Goal: Task Accomplishment & Management: Complete application form

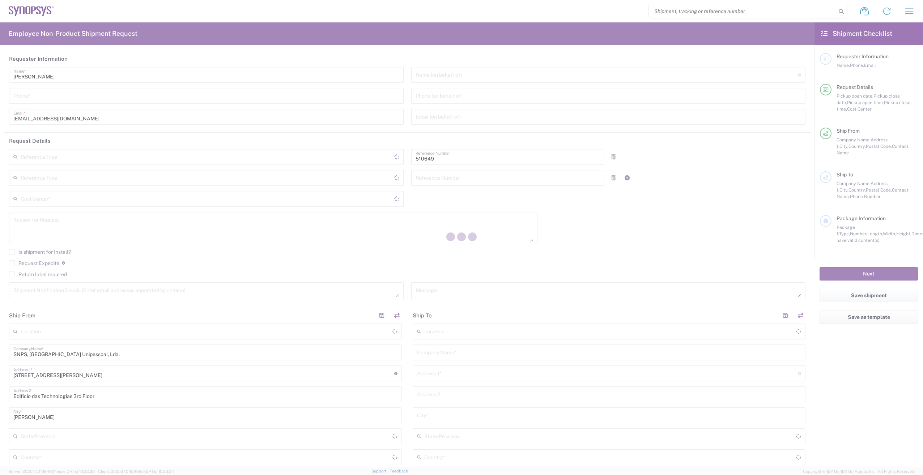
type input "Department"
type input "PT90, SG, IP-DIG, R& 510649"
type input "Portugal"
type input "[GEOGRAPHIC_DATA]"
type input "Delivered at Place"
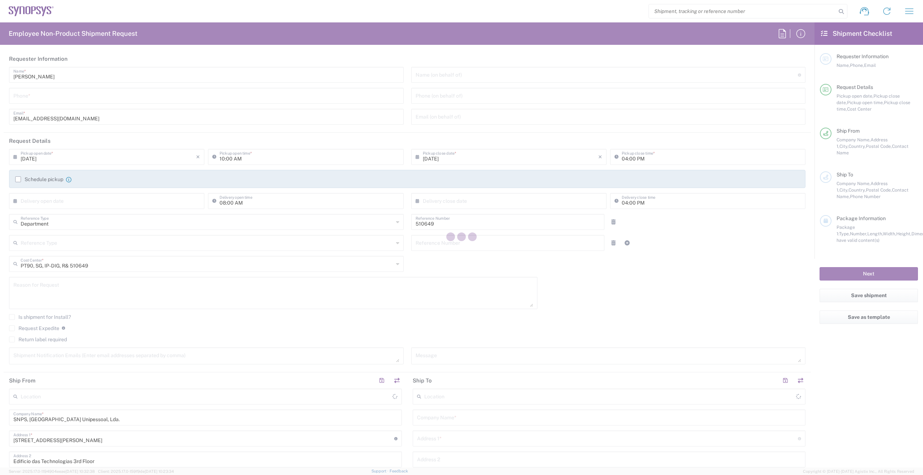
type input "Porto PT02"
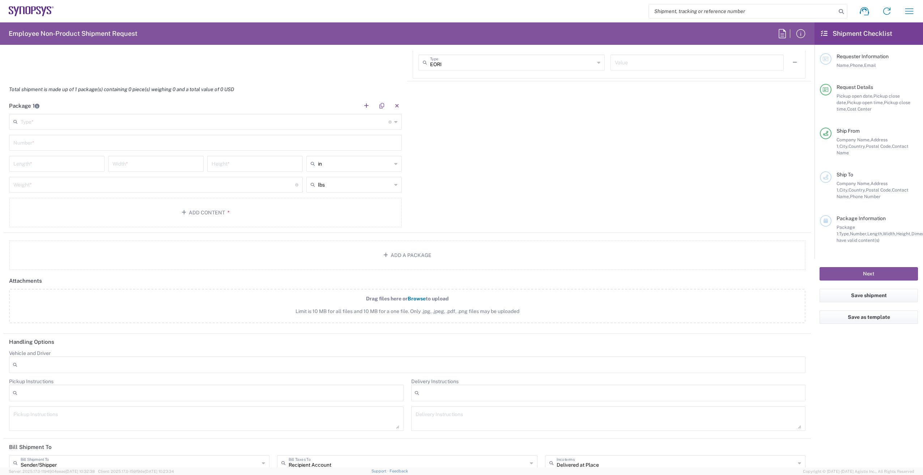
scroll to position [578, 0]
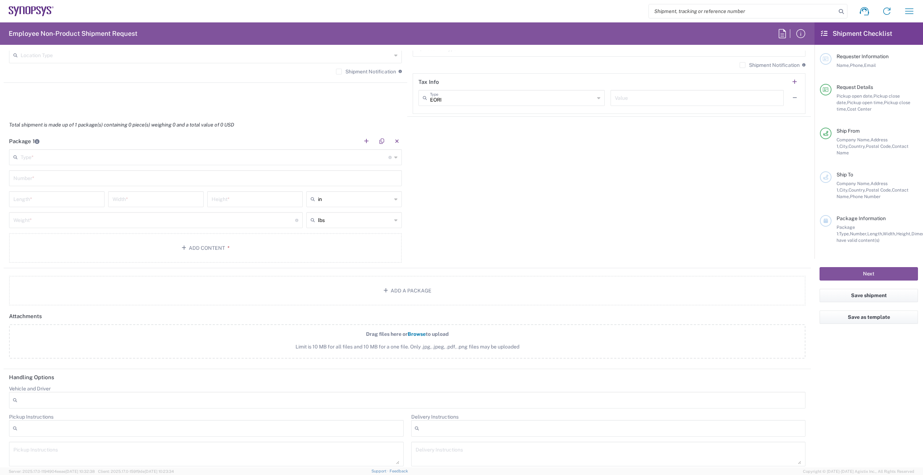
click at [64, 161] on input "text" at bounding box center [205, 156] width 368 height 13
click at [46, 233] on span "Cardboard Box(es)" at bounding box center [204, 231] width 389 height 11
type input "Cardboard Box(es)"
click at [42, 179] on input "text" at bounding box center [205, 177] width 384 height 13
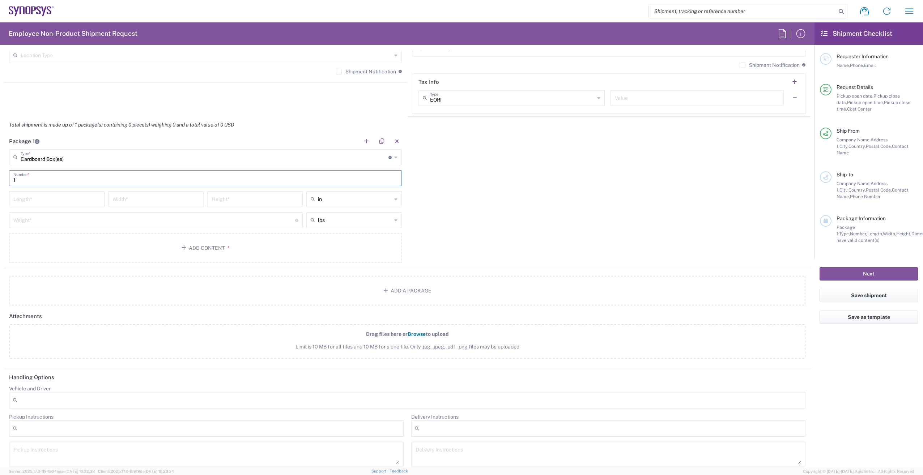
type input "1"
click at [40, 203] on input "number" at bounding box center [56, 198] width 87 height 13
type input "32.5"
type input "21"
type input "4.5"
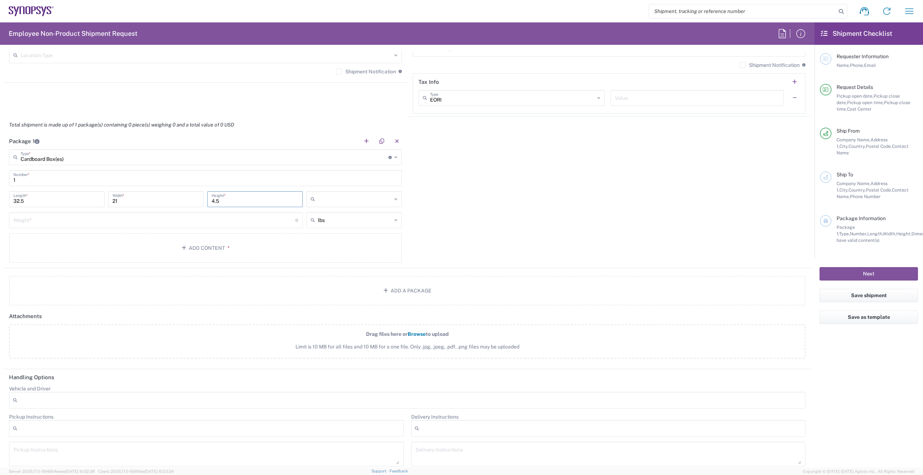
click at [351, 199] on input "text" at bounding box center [355, 199] width 74 height 12
click at [336, 225] on span "cm" at bounding box center [351, 226] width 93 height 11
type input "82.55"
type input "53.34"
type input "11.43"
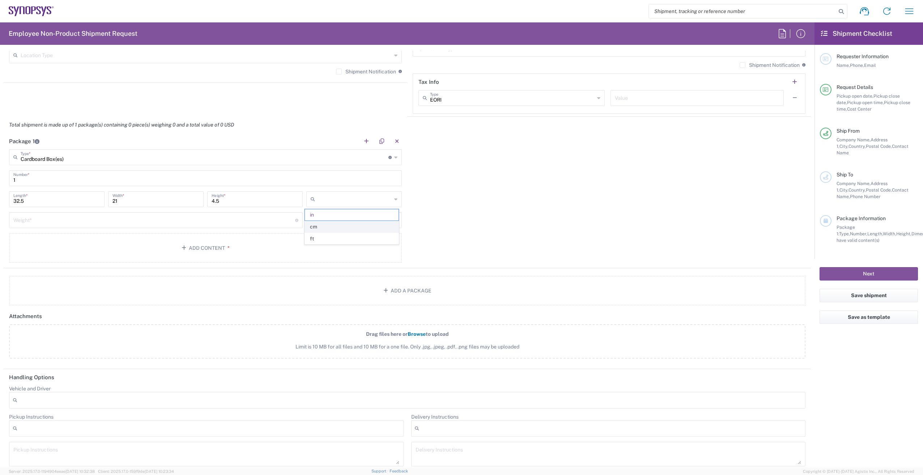
type input "cm"
drag, startPoint x: 48, startPoint y: 202, endPoint x: -60, endPoint y: 202, distance: 108.5
click at [0, 202] on html "Shipment request Shipment tracking Employee non-product shipment request My shi…" at bounding box center [461, 237] width 923 height 475
drag, startPoint x: 35, startPoint y: 203, endPoint x: -24, endPoint y: 203, distance: 58.9
click at [0, 203] on html "Shipment request Shipment tracking Employee non-product shipment request My shi…" at bounding box center [461, 237] width 923 height 475
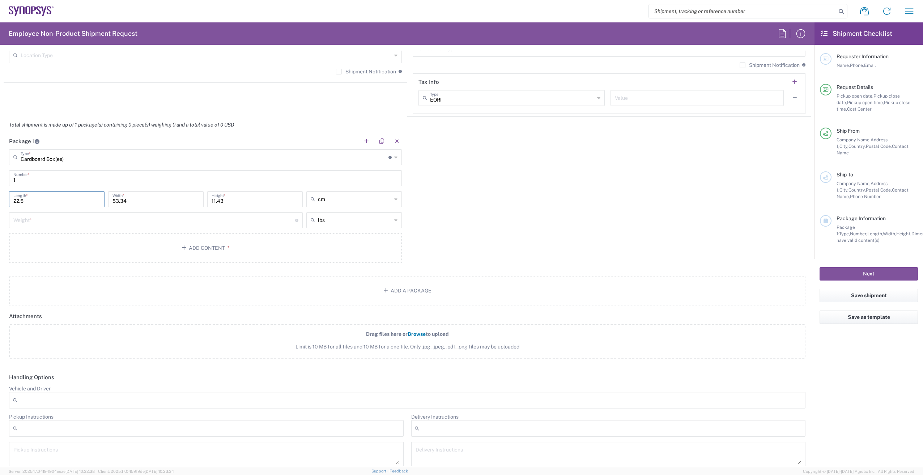
type input "2"
type input "32.5"
type input "28"
type input "4.5"
click at [311, 222] on icon at bounding box center [314, 220] width 7 height 12
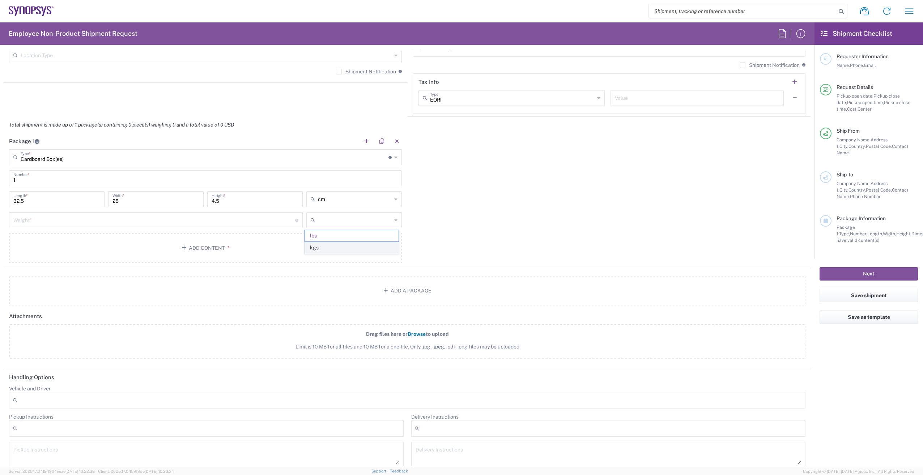
click at [317, 245] on span "kgs" at bounding box center [351, 247] width 93 height 11
type input "kgs"
click at [273, 218] on input "number" at bounding box center [154, 219] width 282 height 13
type input "0.5"
click at [213, 249] on button "Add Content *" at bounding box center [205, 248] width 393 height 30
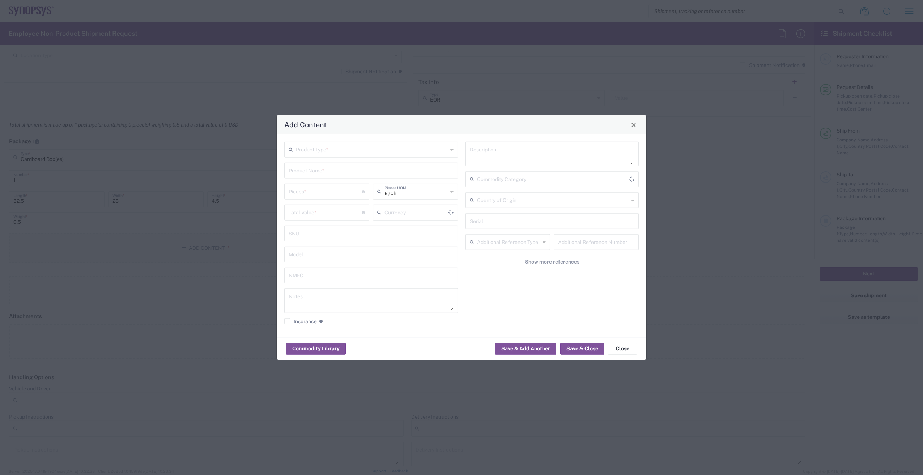
type input "US Dollar"
click at [368, 146] on input "text" at bounding box center [372, 149] width 152 height 13
click at [351, 175] on span "General Commodity" at bounding box center [371, 177] width 172 height 11
type input "General Commodity"
click at [351, 171] on input "text" at bounding box center [371, 170] width 165 height 13
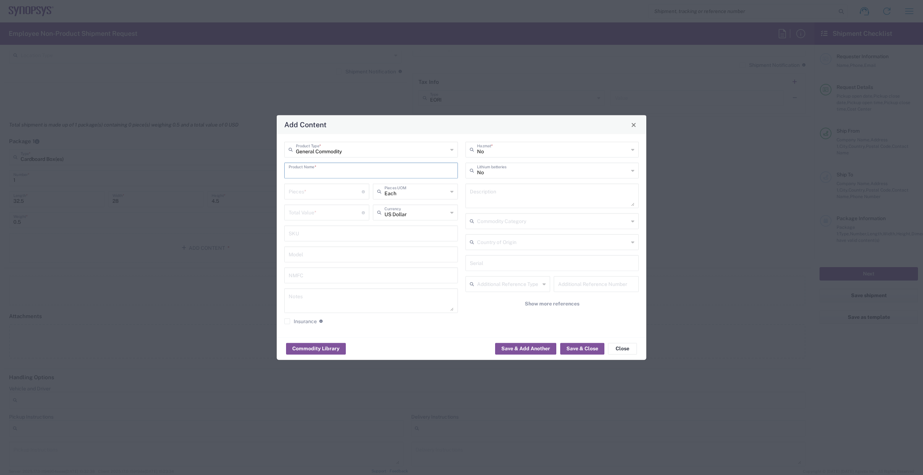
click at [351, 171] on input "text" at bounding box center [371, 170] width 165 height 13
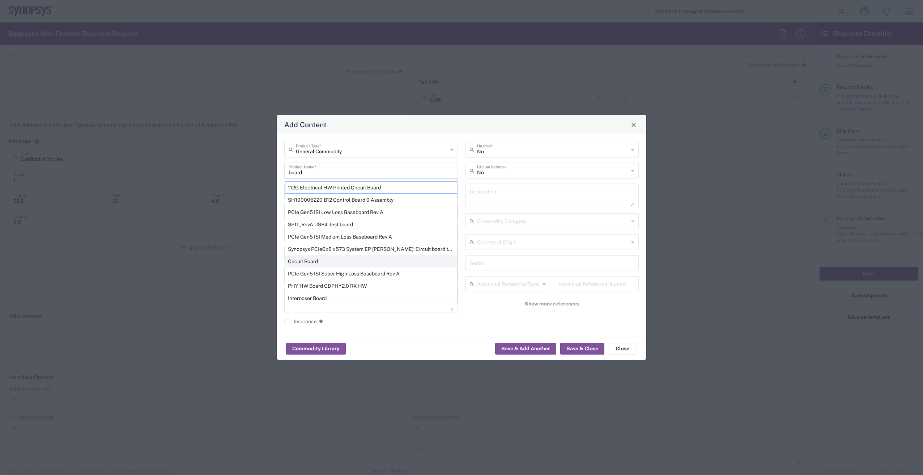
click at [320, 259] on div "Circuit Board" at bounding box center [371, 261] width 172 height 12
type input "Circuit Board"
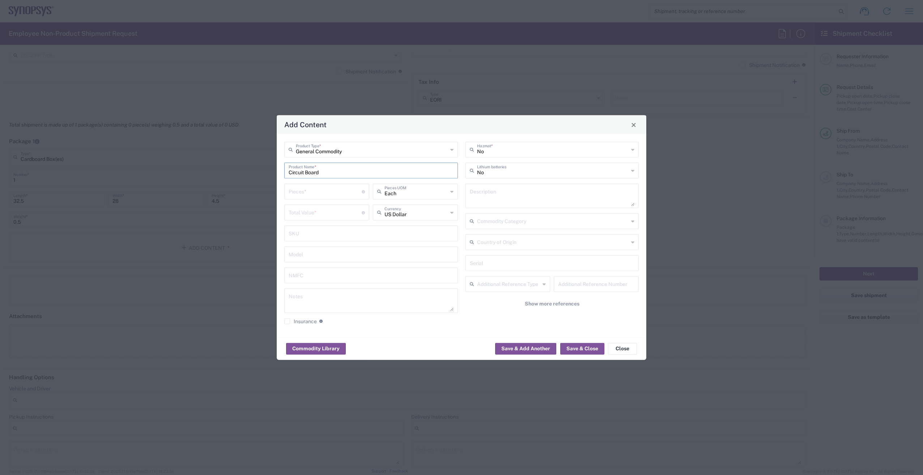
click at [341, 188] on input "number" at bounding box center [325, 191] width 73 height 13
type input "2"
click at [319, 209] on input "number" at bounding box center [325, 212] width 73 height 13
type input "2000"
click at [419, 294] on textarea at bounding box center [371, 301] width 165 height 20
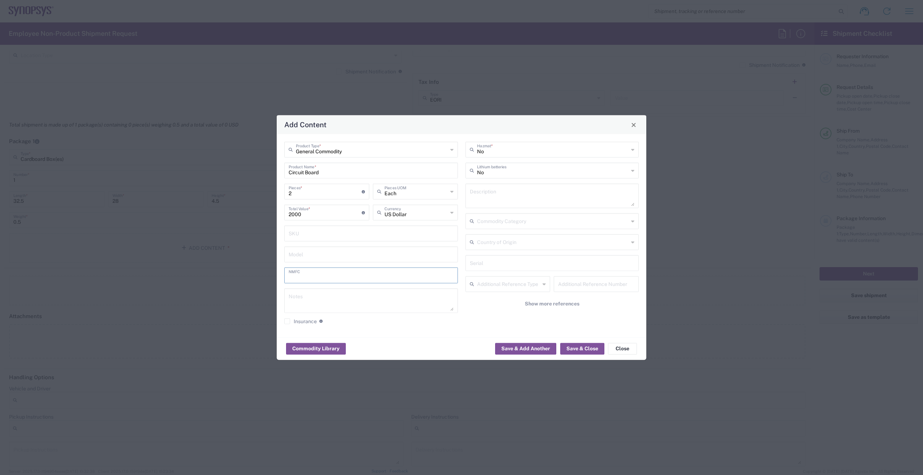
click at [407, 276] on input "text" at bounding box center [371, 275] width 165 height 13
click at [472, 319] on div "No Hazmat * No Lithium batteries Description Commodity Category Country of Orig…" at bounding box center [551, 236] width 181 height 188
click at [505, 198] on textarea at bounding box center [552, 196] width 165 height 20
click at [390, 324] on agx-checkbox-control "Insurance Check this box to request insurance" at bounding box center [371, 321] width 174 height 7
click at [579, 350] on button "Save & Close" at bounding box center [582, 349] width 44 height 12
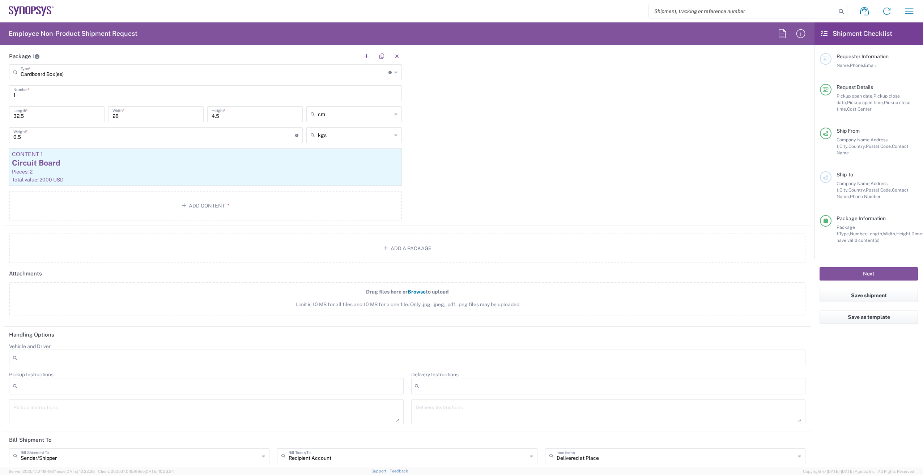
scroll to position [627, 0]
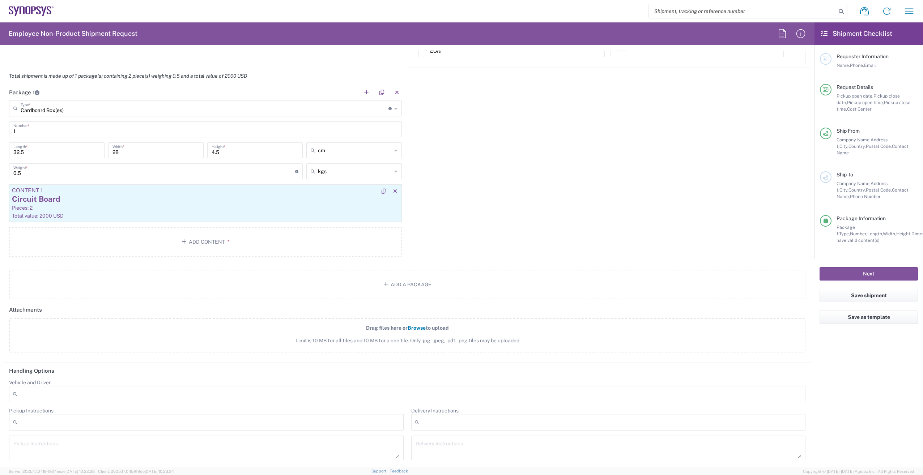
click at [209, 197] on div "Circuit Board" at bounding box center [205, 199] width 387 height 11
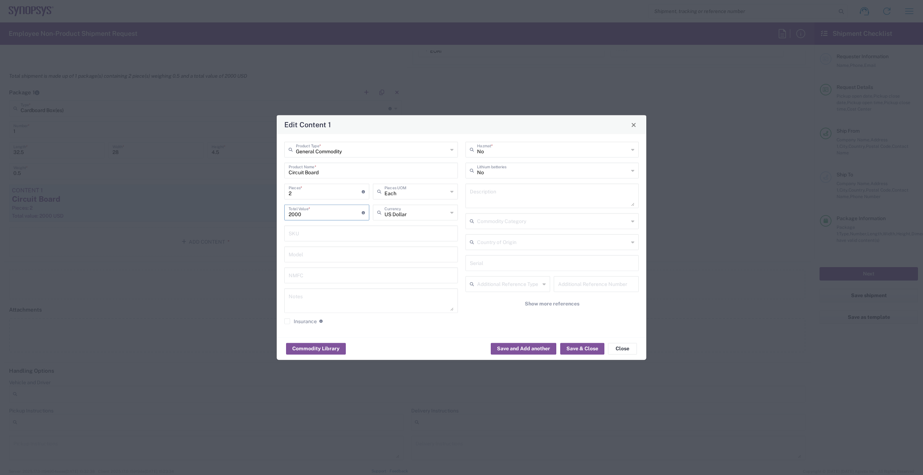
click at [291, 214] on input "2000" at bounding box center [325, 212] width 73 height 13
click at [323, 235] on input "text" at bounding box center [371, 233] width 165 height 13
drag, startPoint x: 291, startPoint y: 212, endPoint x: 288, endPoint y: 213, distance: 3.6
click at [288, 213] on div "3000 Total Value * Total value of all the pieces" at bounding box center [326, 213] width 85 height 16
type input "2000"
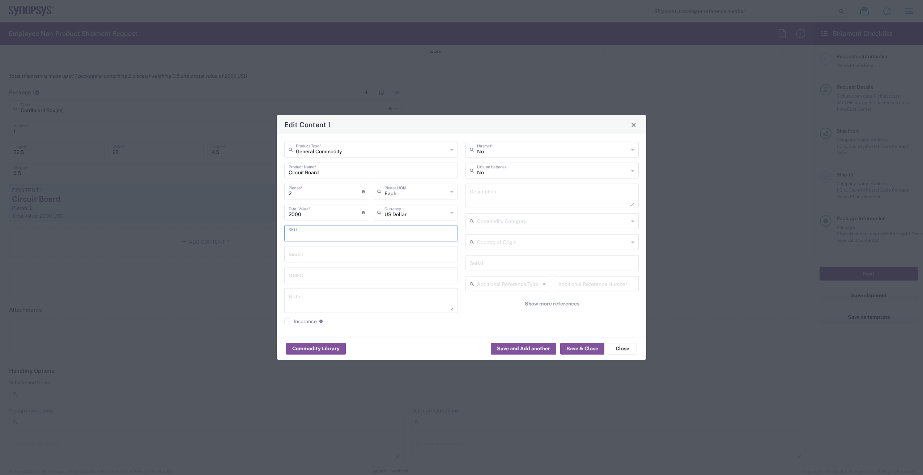
click at [298, 237] on input "text" at bounding box center [371, 233] width 165 height 13
drag, startPoint x: 292, startPoint y: 196, endPoint x: 272, endPoint y: 195, distance: 19.9
click at [272, 195] on div "Edit Content 1 General Commodity Product Type * Circuit Board Product Name * 2 …" at bounding box center [461, 237] width 923 height 475
type input "4"
type input "4000"
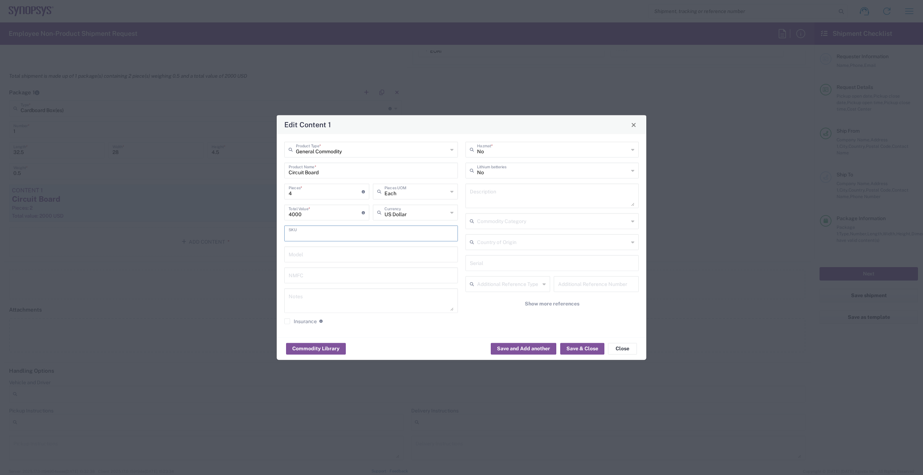
click at [298, 229] on input "text" at bounding box center [371, 233] width 165 height 13
drag, startPoint x: 294, startPoint y: 195, endPoint x: 280, endPoint y: 195, distance: 13.4
click at [281, 195] on div "General Commodity Product Type * Circuit Board Product Name * 4 Pieces * Number…" at bounding box center [371, 236] width 181 height 188
type input "3"
type input "3000"
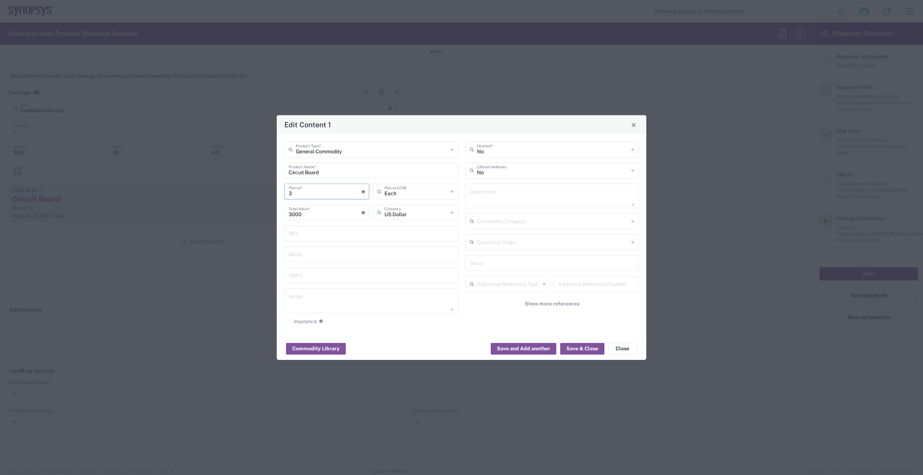
type input "3"
click at [295, 212] on input "3000" at bounding box center [325, 212] width 73 height 13
type input "3000"
click at [311, 229] on input "text" at bounding box center [371, 233] width 165 height 13
click at [405, 298] on textarea at bounding box center [371, 301] width 165 height 20
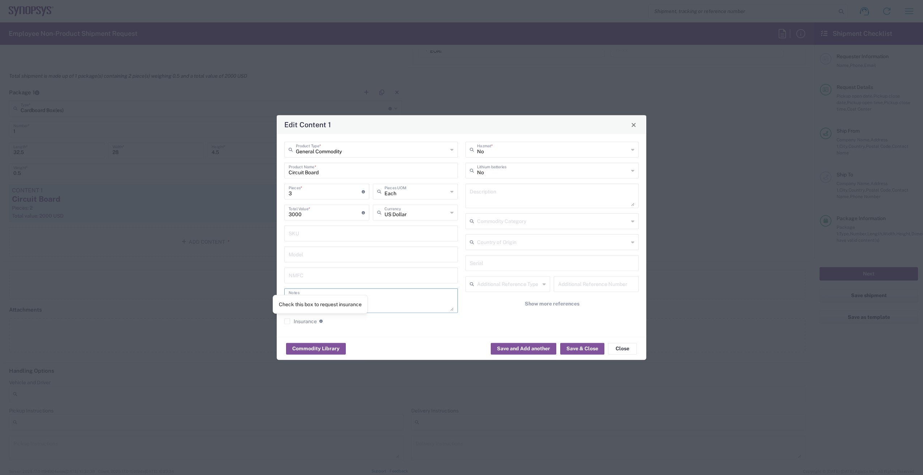
click at [315, 320] on label "Insurance" at bounding box center [300, 322] width 33 height 6
click at [287, 321] on input "Insurance" at bounding box center [287, 321] width 0 height 0
click at [313, 319] on label "Insurance" at bounding box center [300, 322] width 33 height 6
click at [286, 321] on input "Insurance" at bounding box center [286, 321] width 0 height 0
click at [308, 212] on input "3000" at bounding box center [325, 212] width 73 height 13
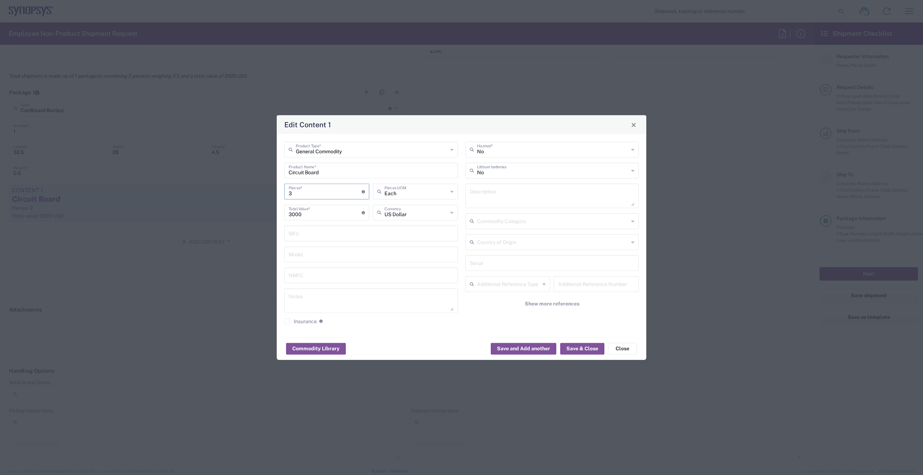
drag, startPoint x: 331, startPoint y: 197, endPoint x: 274, endPoint y: 194, distance: 57.2
click at [274, 194] on div "Edit Content 1 General Commodity Product Type * Circuit Board Product Name * 3 …" at bounding box center [461, 237] width 923 height 475
type input "2"
type input "2000"
type input "2"
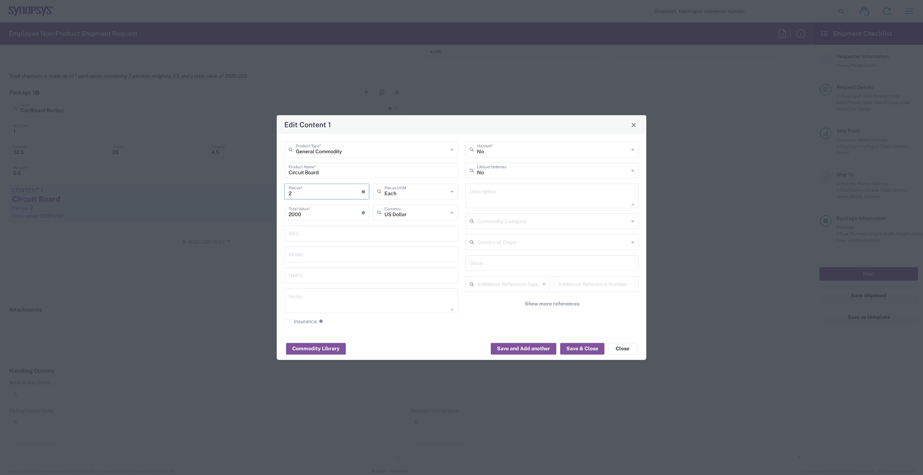
click at [306, 218] on div "2000 Total Value * Total value of all the pieces" at bounding box center [326, 213] width 85 height 16
click at [320, 229] on input "text" at bounding box center [371, 233] width 165 height 13
click at [493, 316] on div "No Hazmat * No Lithium batteries Description Commodity Category Country of Orig…" at bounding box center [551, 236] width 181 height 188
click at [529, 303] on span "Show more references" at bounding box center [552, 303] width 55 height 7
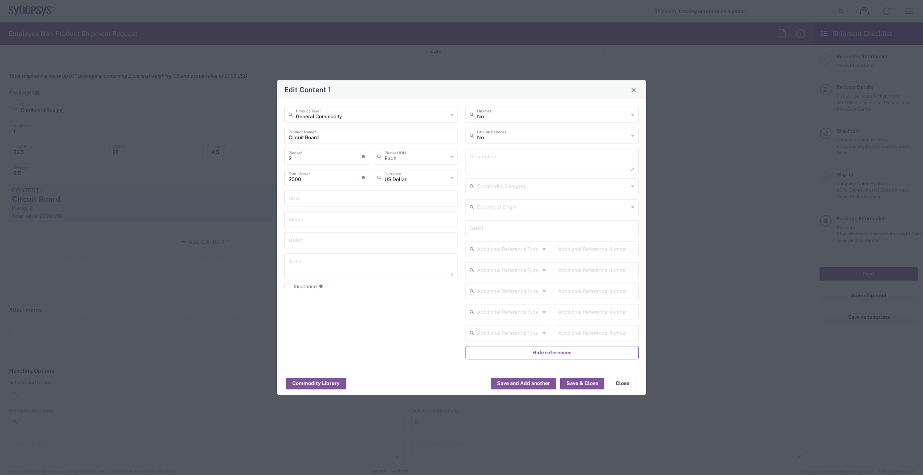
click at [547, 356] on span "Hide references" at bounding box center [551, 352] width 39 height 7
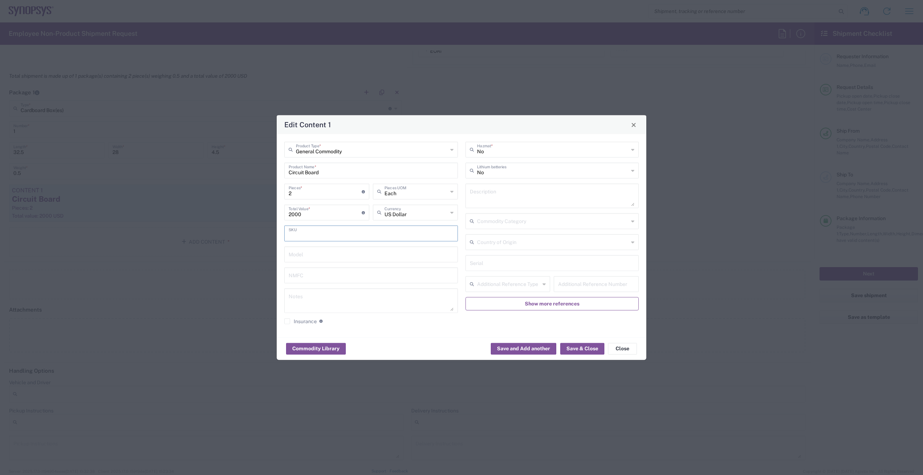
click at [335, 234] on input "text" at bounding box center [371, 233] width 165 height 13
click at [338, 255] on input "text" at bounding box center [371, 254] width 165 height 13
click at [341, 277] on input "text" at bounding box center [371, 275] width 165 height 13
click at [343, 295] on textarea at bounding box center [371, 301] width 165 height 20
click at [577, 350] on button "Save & Close" at bounding box center [582, 349] width 44 height 12
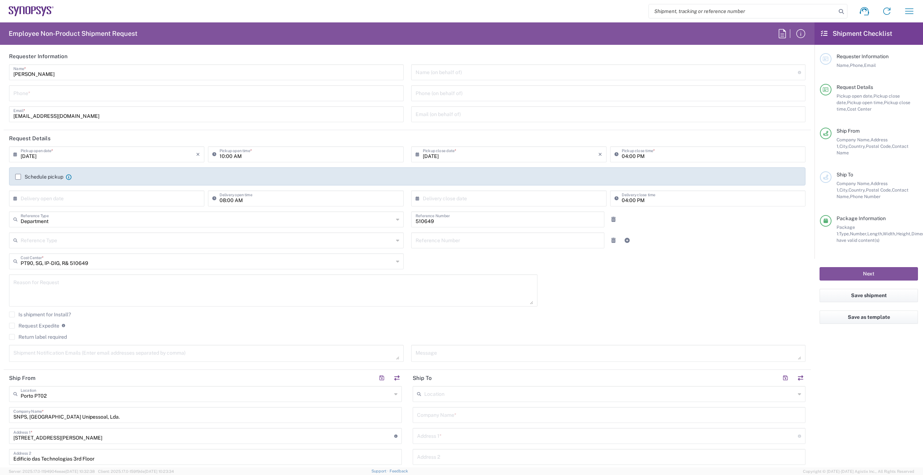
scroll to position [0, 0]
click at [87, 100] on input "tel" at bounding box center [206, 95] width 386 height 13
type input "+351965551814"
type input "C&S group GmbH"
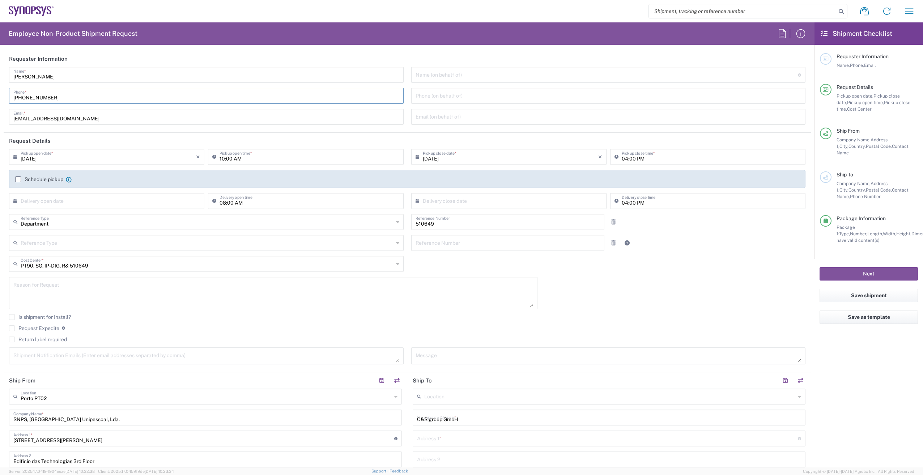
type input "Schweigerstrasse 13A"
type input "Wolfenbüttel"
type input "38302"
type input "Fabian Nikolaus"
type input "+49533190555308"
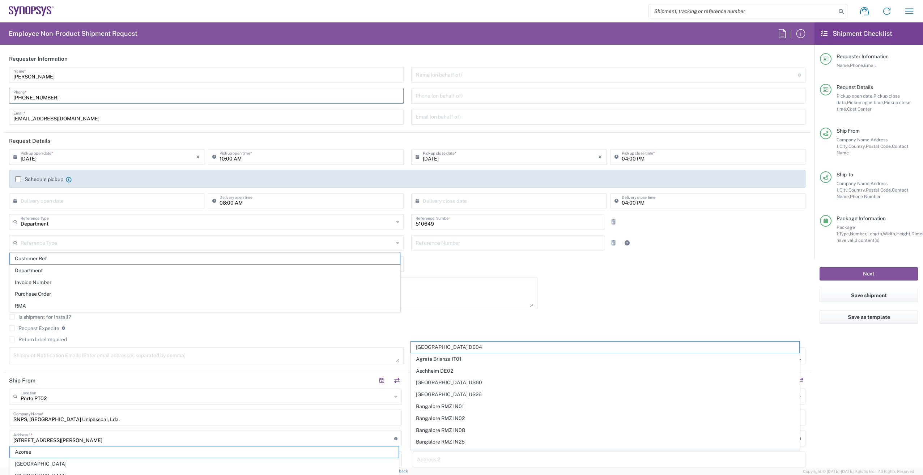
click at [599, 293] on div "08/21/2025 × Pickup open date * Cancel Apply 10:00 AM Pickup open time * 08/21/…" at bounding box center [407, 259] width 804 height 221
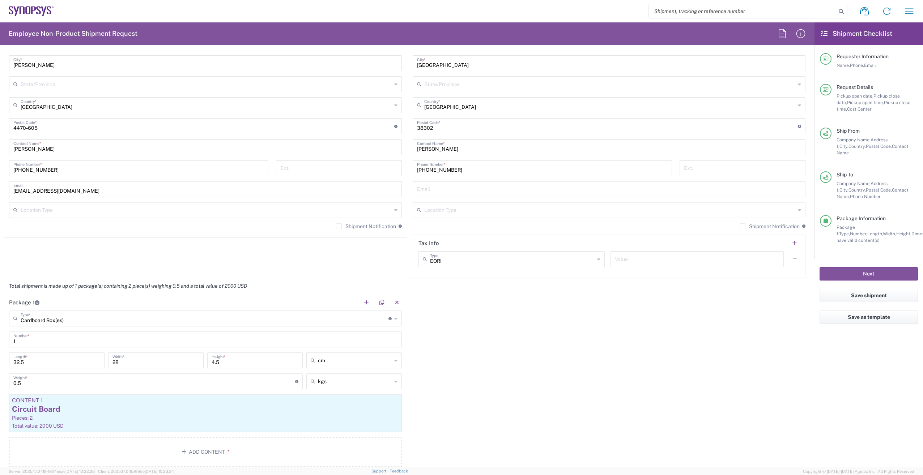
scroll to position [470, 0]
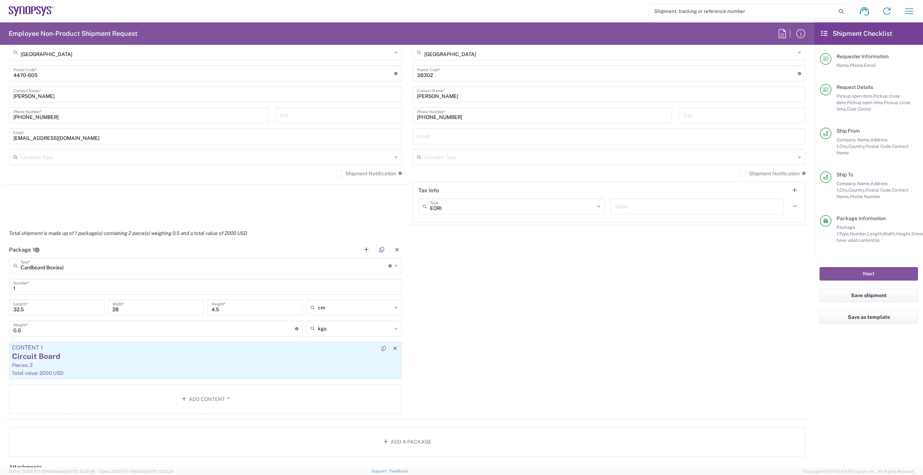
click at [269, 355] on div "Circuit Board" at bounding box center [205, 356] width 387 height 11
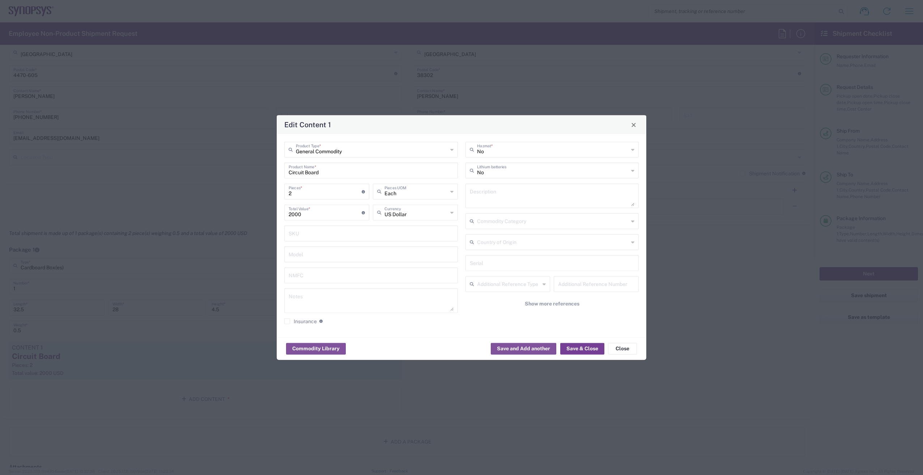
click at [567, 349] on button "Save & Close" at bounding box center [582, 349] width 44 height 12
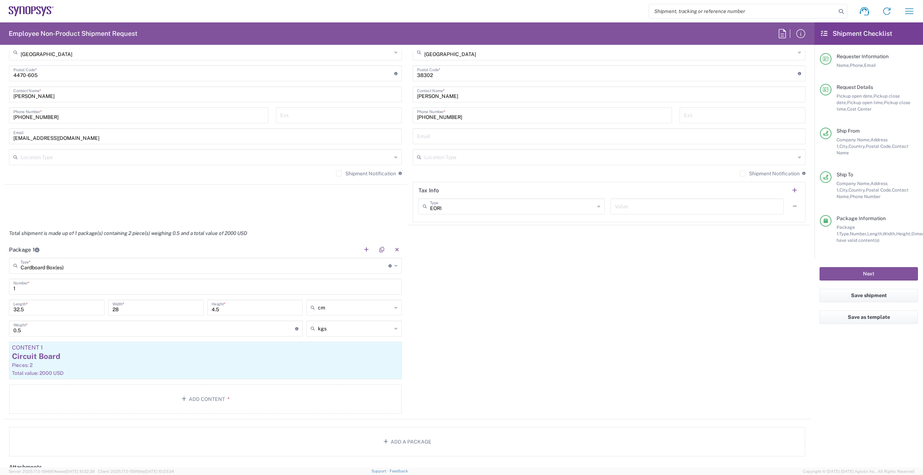
click at [563, 347] on div "Package 1 Cardboard Box(es) Type * Material used to package goods Bale(s) Baske…" at bounding box center [407, 331] width 807 height 178
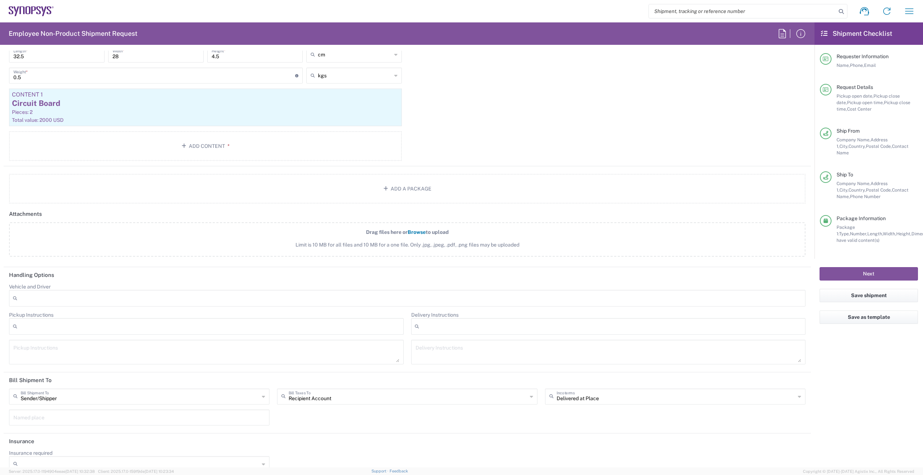
scroll to position [736, 0]
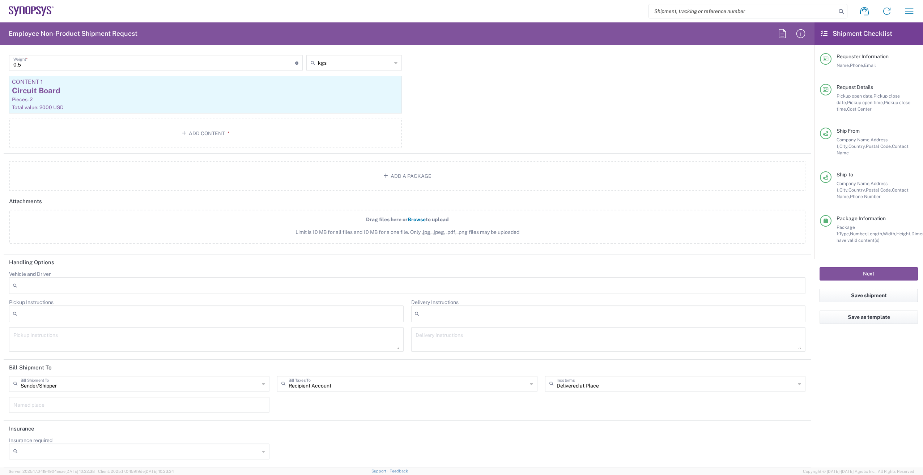
click at [867, 289] on button "Save shipment" at bounding box center [868, 295] width 98 height 13
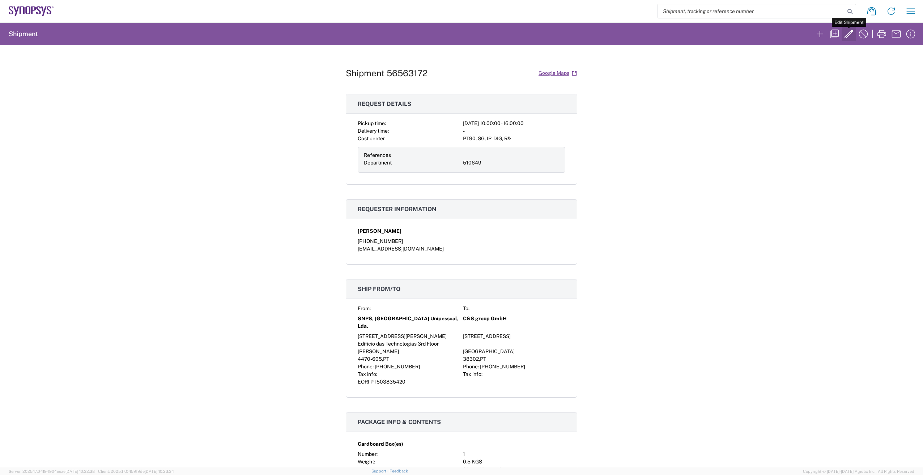
click at [850, 37] on icon "button" at bounding box center [849, 34] width 12 height 12
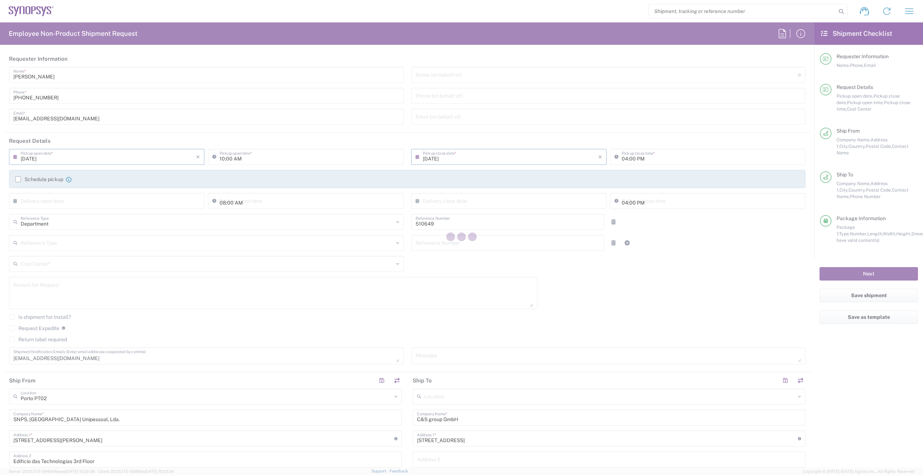
type input "PT90, SG, IP-DIG, R& 510649"
type input "Cardboard Box(es)"
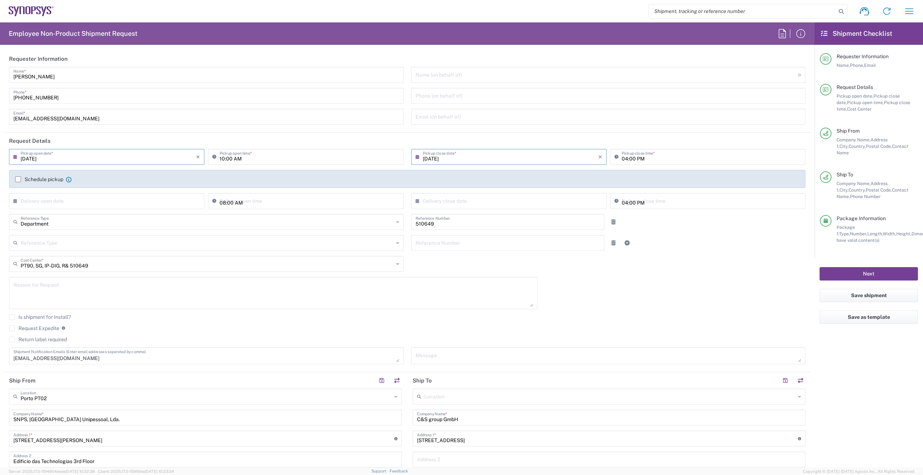
click at [849, 267] on button "Next" at bounding box center [868, 273] width 98 height 13
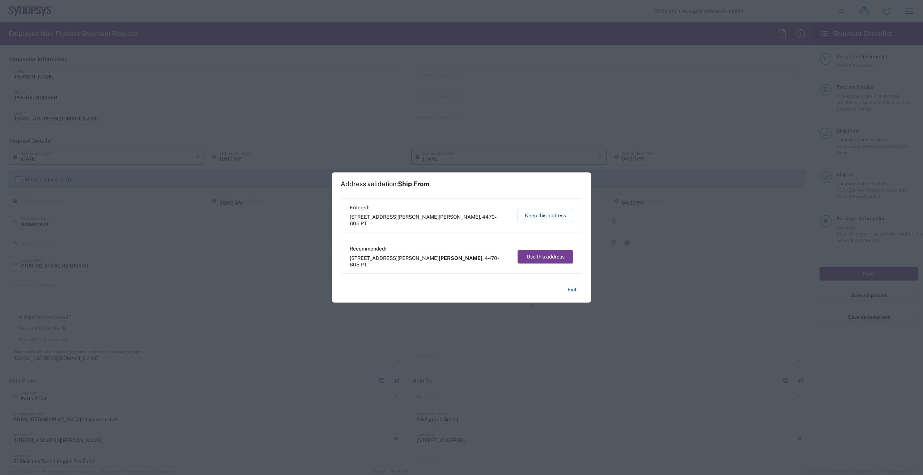
click at [540, 256] on button "Use this address" at bounding box center [545, 256] width 56 height 13
type input "Maia"
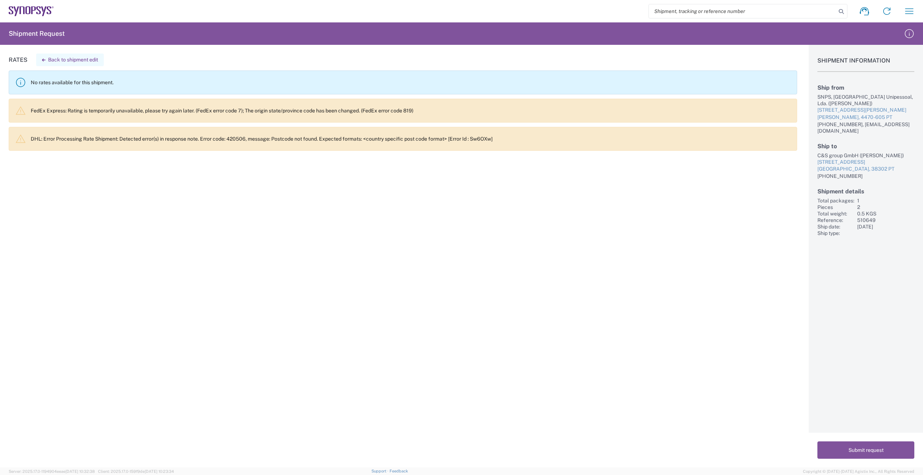
click at [95, 57] on button "Back to shipment edit" at bounding box center [70, 60] width 68 height 13
click at [89, 57] on button "Back to shipment edit" at bounding box center [70, 60] width 68 height 13
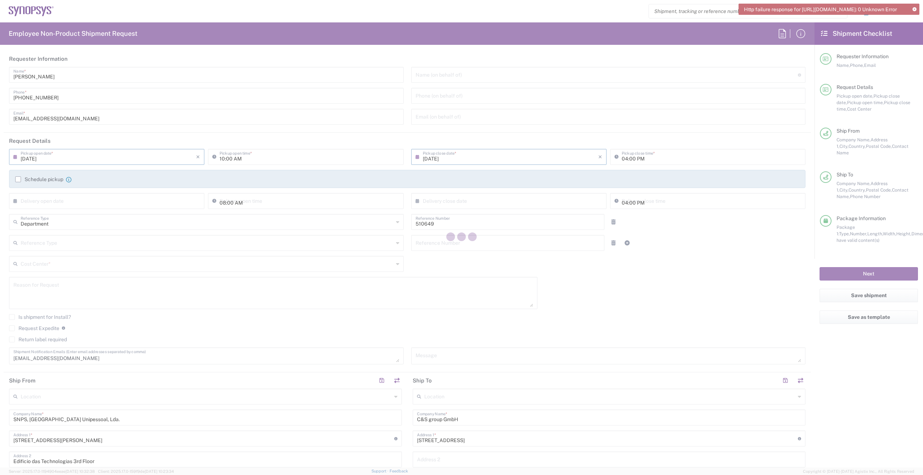
type input "Cardboard Box(es)"
type input "PT90, SG, IP-DIG, R& 510649"
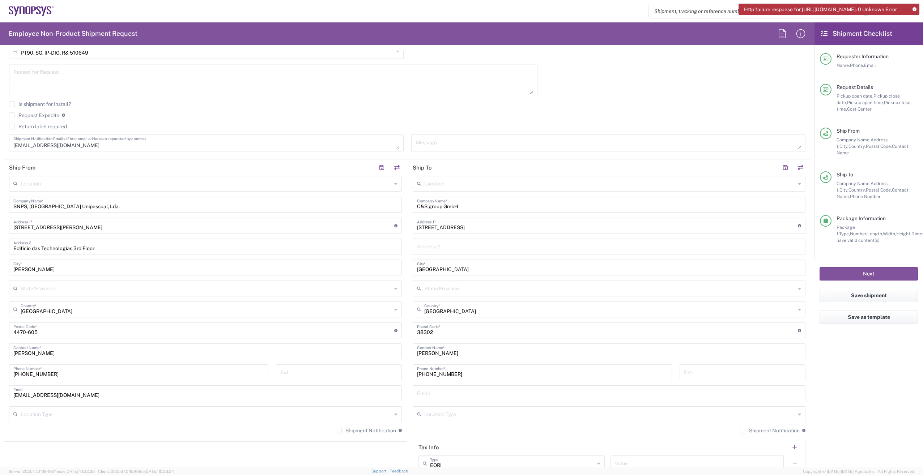
scroll to position [217, 0]
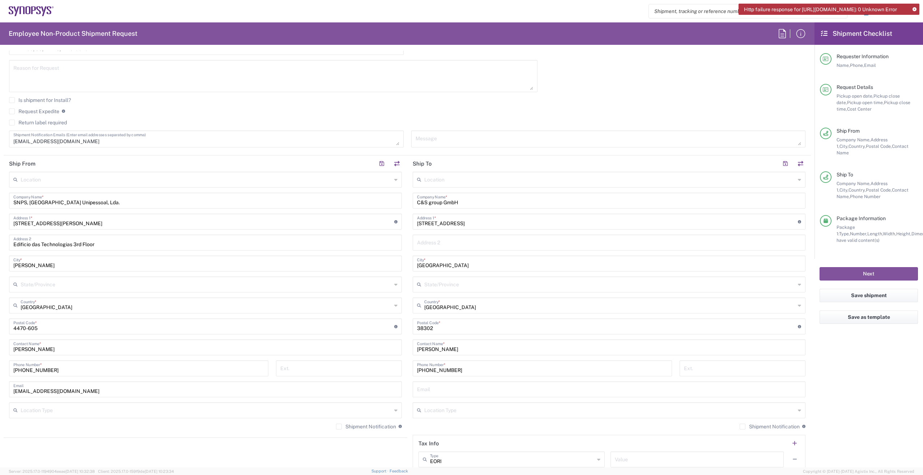
click at [54, 259] on input "Maia" at bounding box center [205, 263] width 384 height 13
drag, startPoint x: 52, startPoint y: 264, endPoint x: -7, endPoint y: 261, distance: 59.4
click at [0, 261] on html "Http failure response for https://app.agistix.com/fs/api/shipments/56563172: 0 …" at bounding box center [461, 237] width 923 height 475
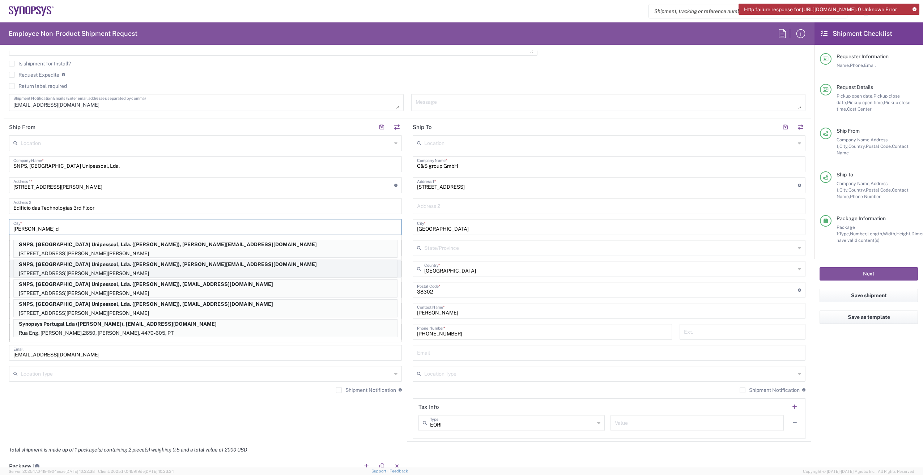
scroll to position [253, 0]
type input "Moreira de Maia"
click at [118, 206] on input "Edificio das Technologias 3rd Floor" at bounding box center [205, 206] width 384 height 13
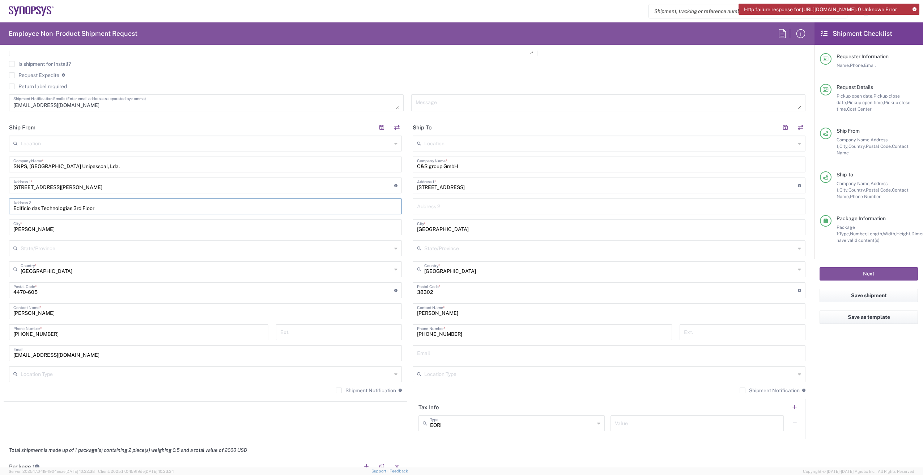
click at [114, 227] on input "Moreira de Maia" at bounding box center [205, 227] width 384 height 13
click at [118, 205] on input "Edificio das Technologias 3rd Floor" at bounding box center [205, 206] width 384 height 13
click at [864, 271] on button "Next" at bounding box center [868, 273] width 98 height 13
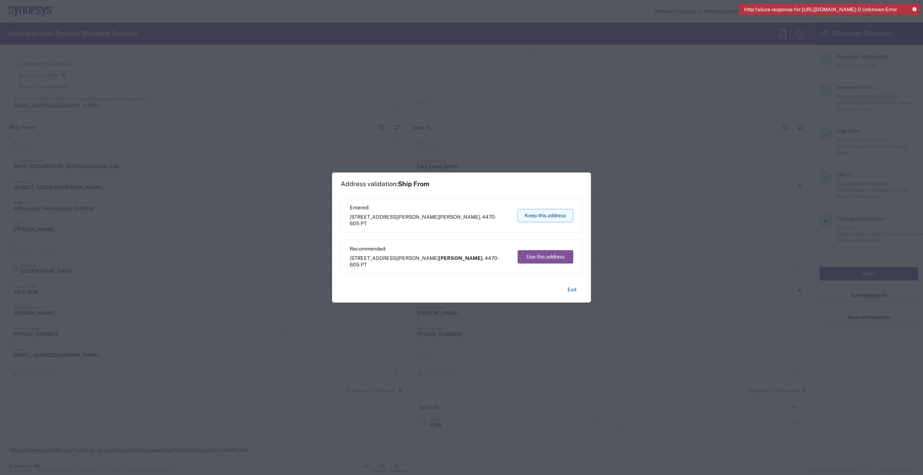
click at [541, 215] on button "Keep this address" at bounding box center [545, 215] width 56 height 13
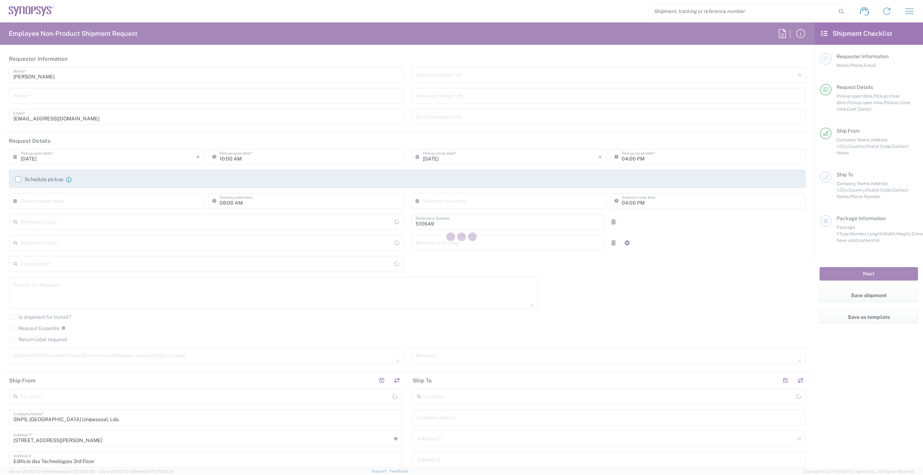
type input "PT90, SG, IP-DIG, R& 510649"
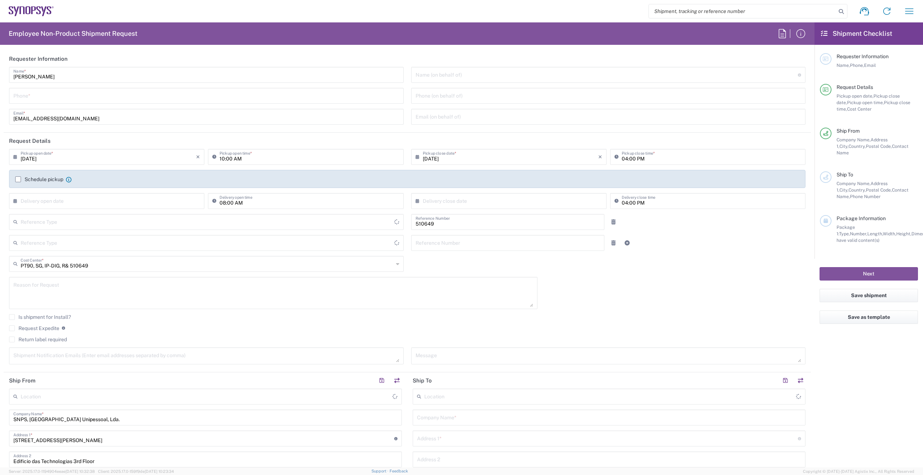
type input "Department"
type input "Delivered at Place"
type input "Portugal"
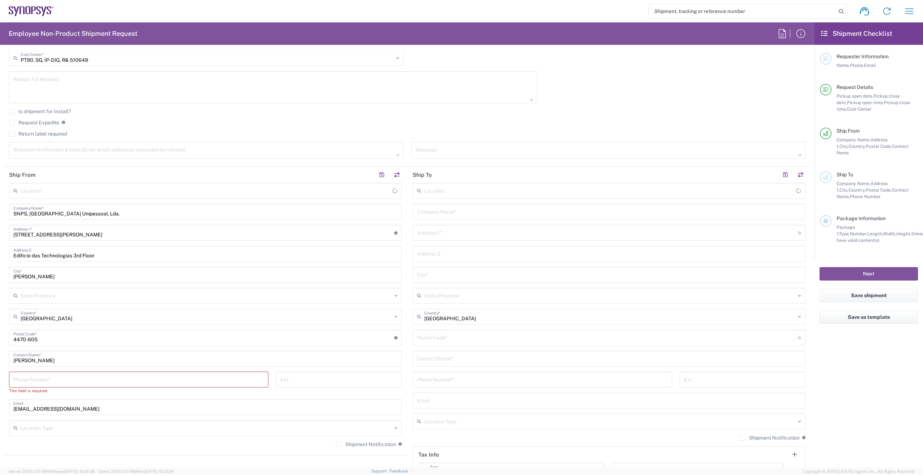
type input "Porto PT02"
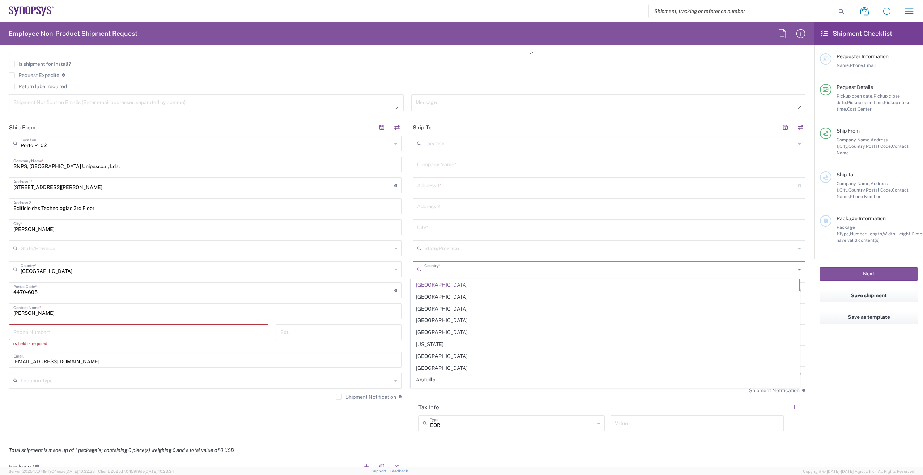
click at [444, 272] on input "text" at bounding box center [609, 268] width 371 height 13
type input "Portugal"
type input "0533190555308"
type input "C&S group GmbH"
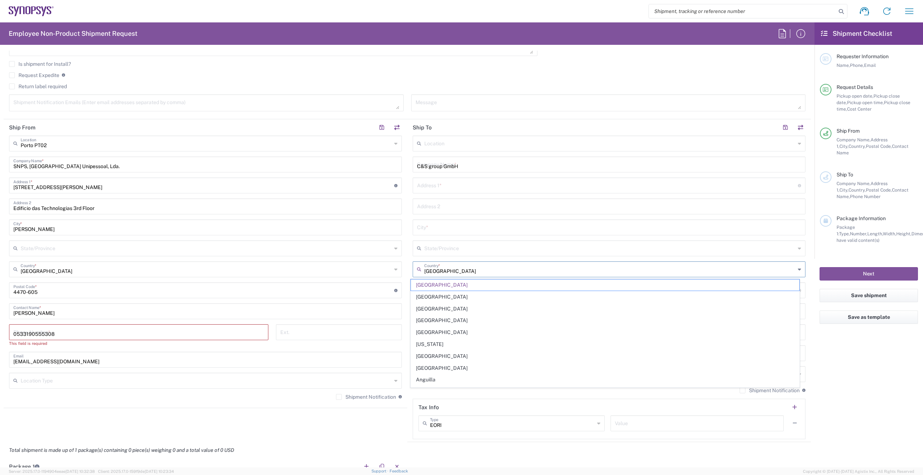
type input "Schweigerstrasse 13A"
type input "Wolfenbüttel"
type input "38302"
type input "0533190555308"
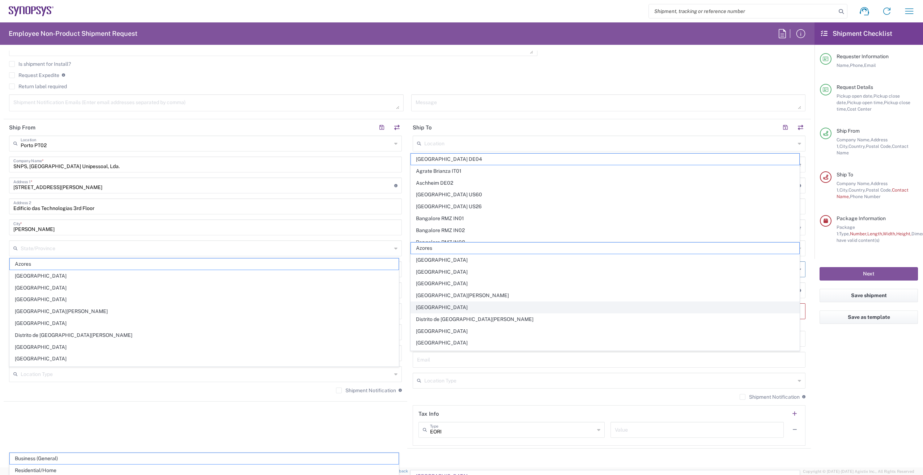
scroll to position [315, 0]
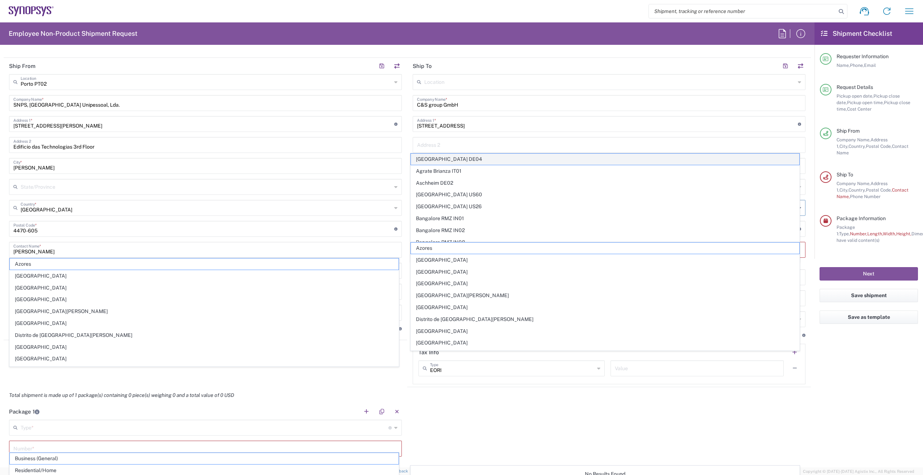
type input "Portugalg"
click at [456, 154] on span "Aachen DE04" at bounding box center [605, 159] width 389 height 11
type input "Aachen DE04"
type input "Synopsys GmbH"
type input "Ritterstrasse 23"
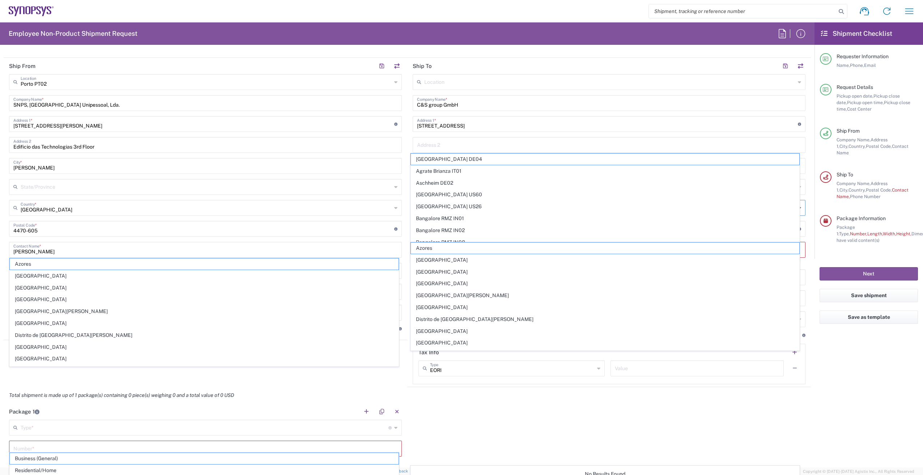
type input "Aachen"
type input "Germany"
type input "52072"
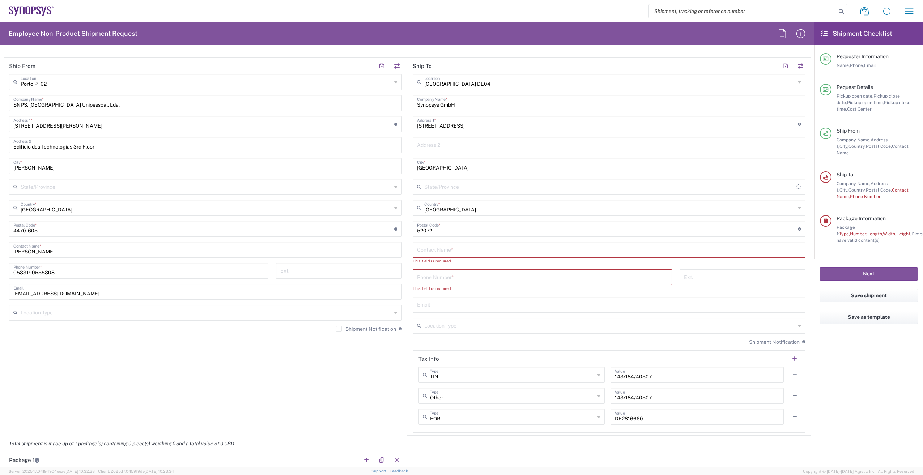
click at [454, 146] on input "text" at bounding box center [609, 144] width 384 height 13
click at [452, 169] on input "Aachen" at bounding box center [609, 165] width 384 height 13
drag, startPoint x: 452, startPoint y: 169, endPoint x: 419, endPoint y: 170, distance: 33.6
click at [419, 170] on input "Aachen" at bounding box center [609, 165] width 384 height 13
type input "We"
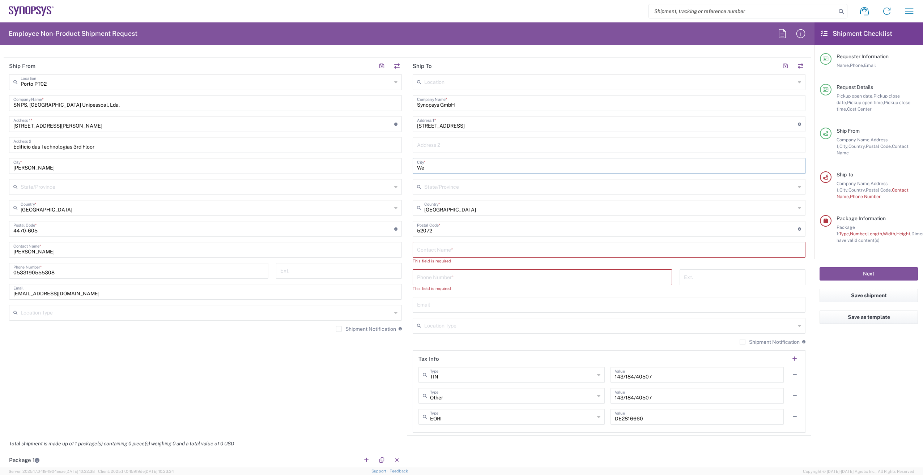
click at [403, 147] on main "Porto PT02 Location Porto PT02 Aachen DE04 Agrate Brianza IT01 Aschheim DE02 At…" at bounding box center [205, 205] width 403 height 263
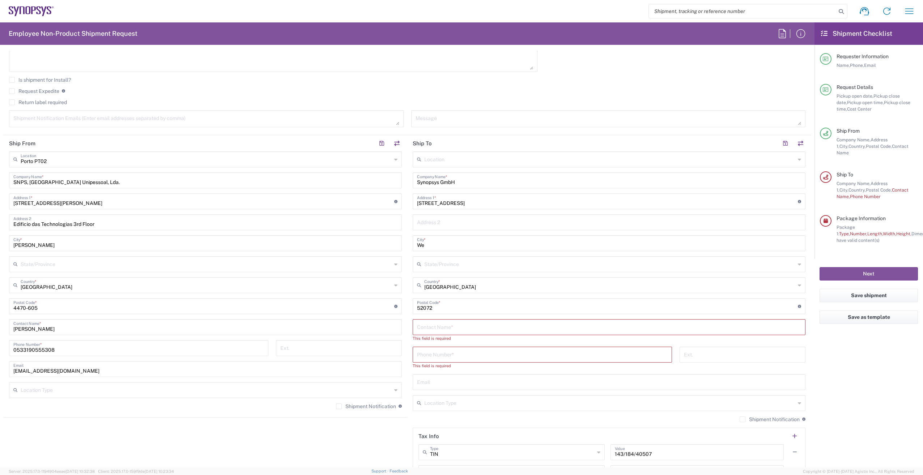
scroll to position [134, 0]
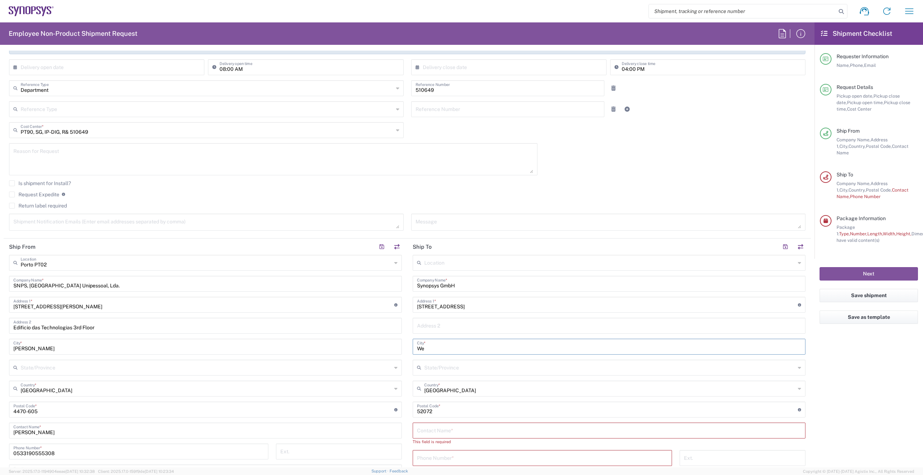
drag, startPoint x: 424, startPoint y: 349, endPoint x: 375, endPoint y: 345, distance: 49.3
click at [376, 346] on div "Ship From Porto PT02 Location Porto PT02 Aachen DE04 Agrate Brianza IT01 Aschhe…" at bounding box center [407, 428] width 807 height 378
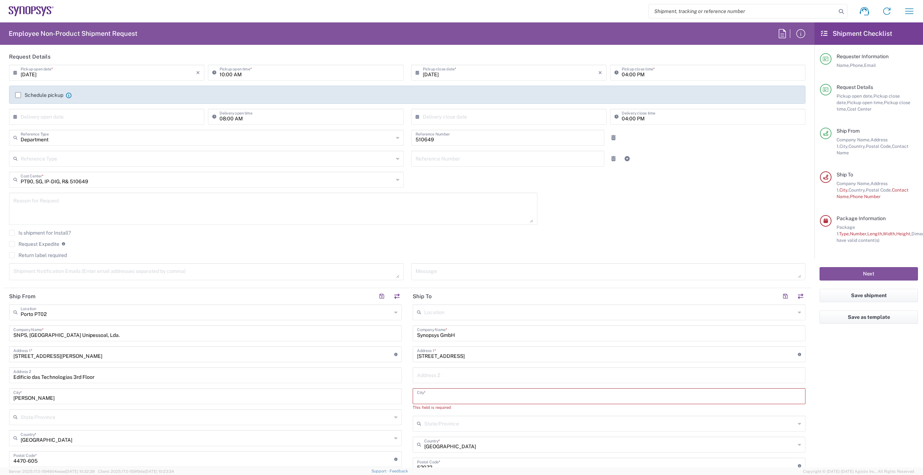
scroll to position [0, 0]
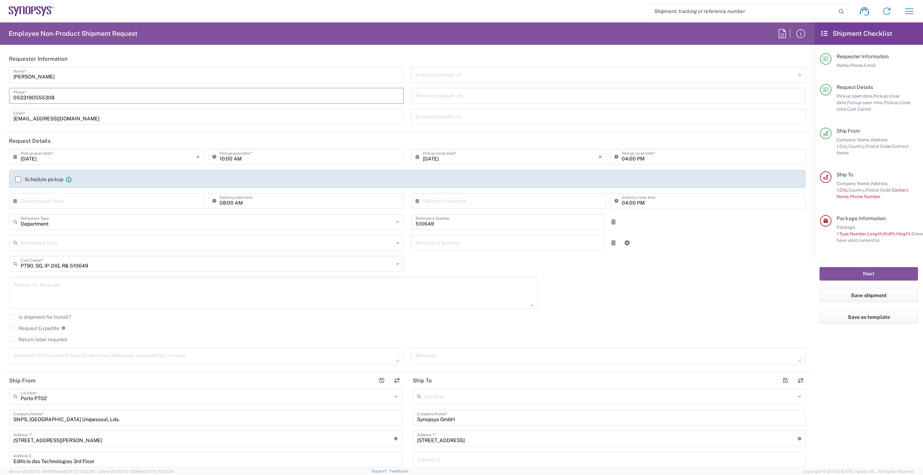
drag, startPoint x: 60, startPoint y: 99, endPoint x: -27, endPoint y: 81, distance: 88.6
click at [0, 81] on html "Shipment request Shipment tracking Employee non-product shipment request My shi…" at bounding box center [461, 237] width 923 height 475
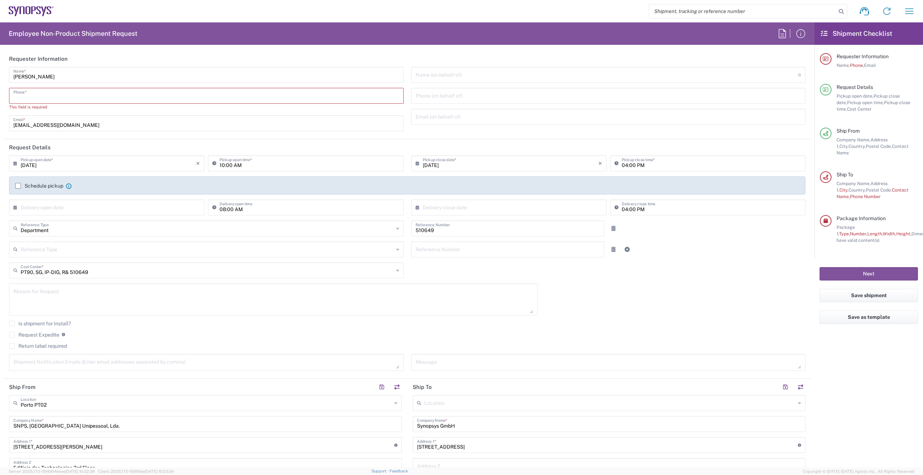
click at [40, 99] on input "tel" at bounding box center [206, 95] width 386 height 13
click at [43, 98] on input "tel" at bounding box center [206, 95] width 386 height 13
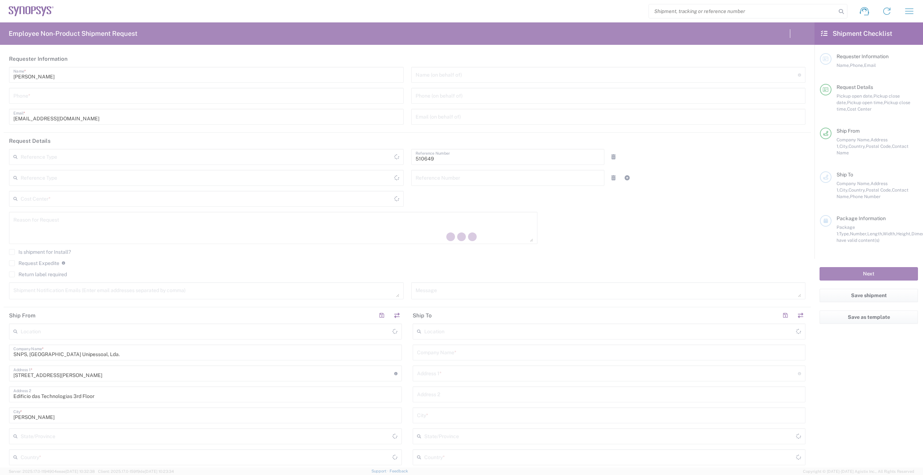
type input "Department"
type input "PT90, SG, IP-DIG, R& 510649"
type input "Portugal"
type input "Delivered at Place"
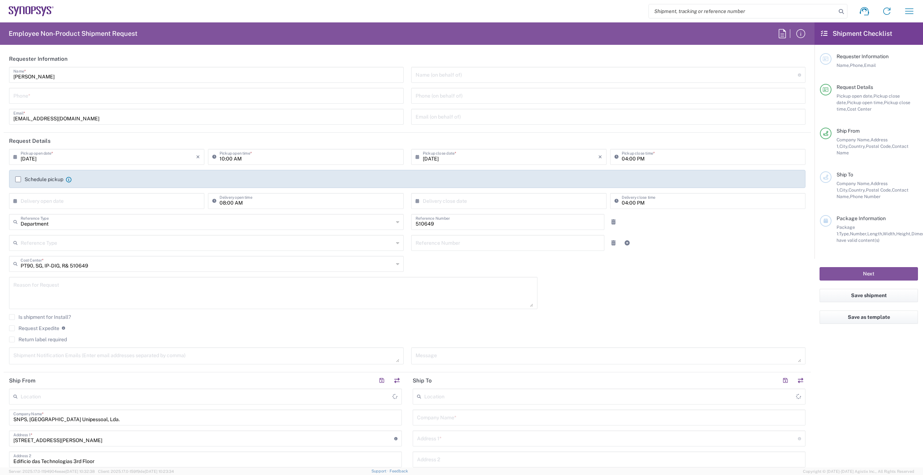
type input "Portugal"
type input "Porto PT02"
click at [343, 105] on div "Catarina Martins Barroso Name * Phone * catar@synopsys.com Email *" at bounding box center [206, 98] width 402 height 63
click at [342, 98] on input "tel" at bounding box center [206, 95] width 386 height 13
type input "965551814"
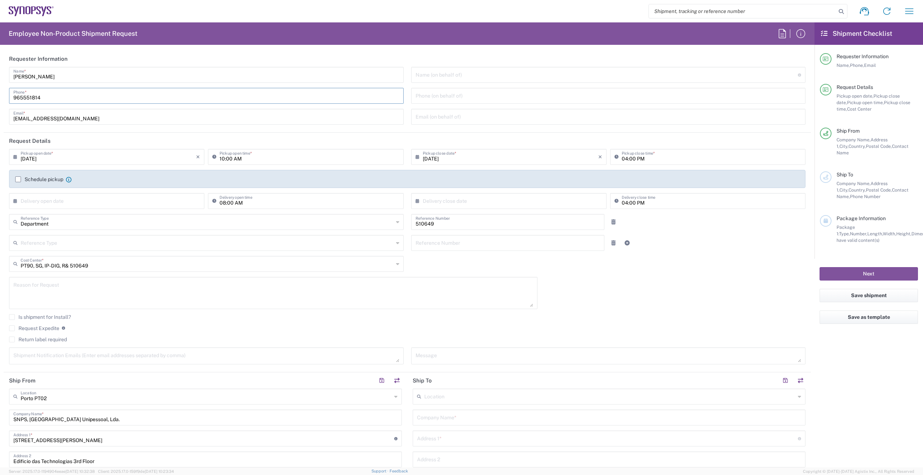
click at [64, 101] on input "965551814" at bounding box center [206, 95] width 386 height 13
click at [799, 34] on icon "button" at bounding box center [801, 34] width 12 height 12
click at [907, 11] on icon "button" at bounding box center [909, 10] width 8 height 5
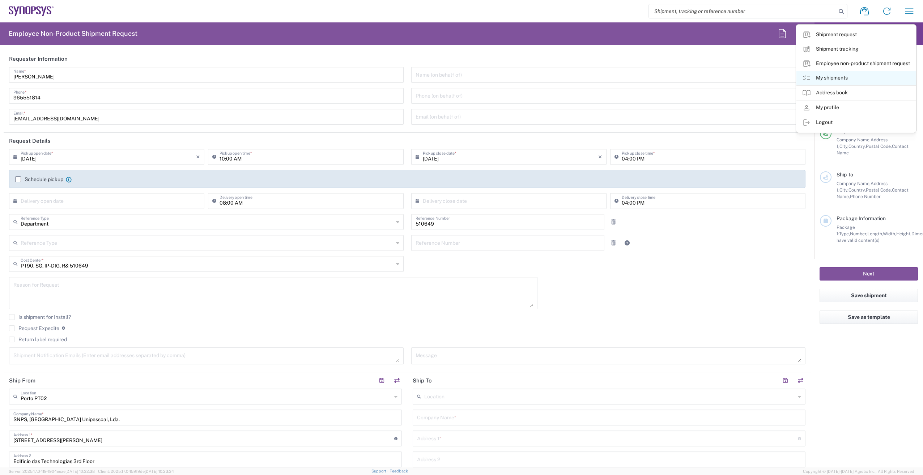
click at [870, 75] on link "My shipments" at bounding box center [855, 78] width 119 height 14
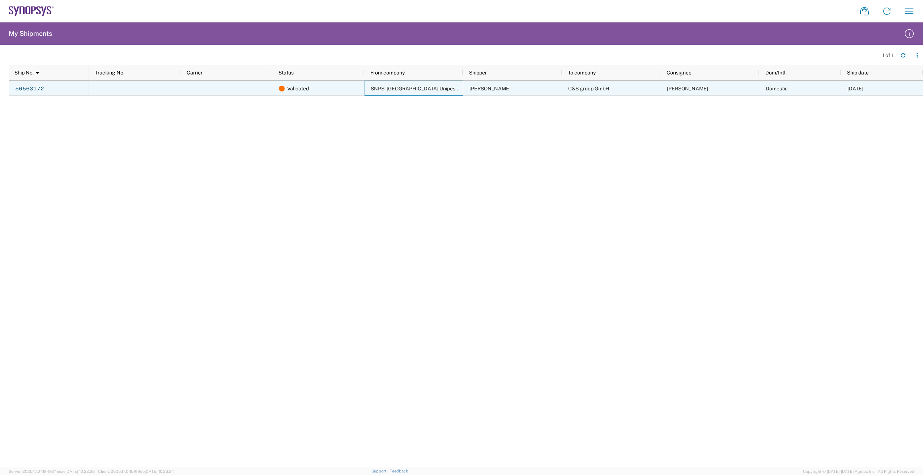
click at [433, 85] on div "SNPS, Portugal Unipessoal, Lda." at bounding box center [413, 88] width 99 height 15
click at [42, 88] on link "56563172" at bounding box center [30, 89] width 30 height 12
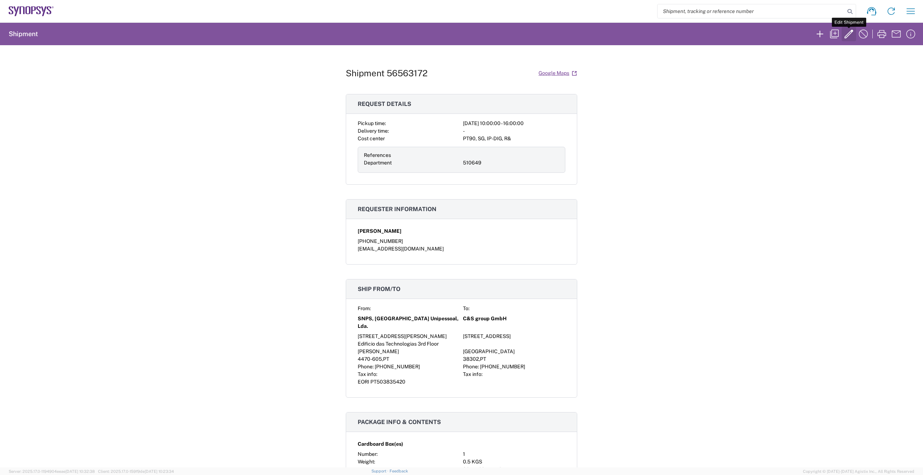
click at [848, 34] on icon "button" at bounding box center [849, 34] width 12 height 12
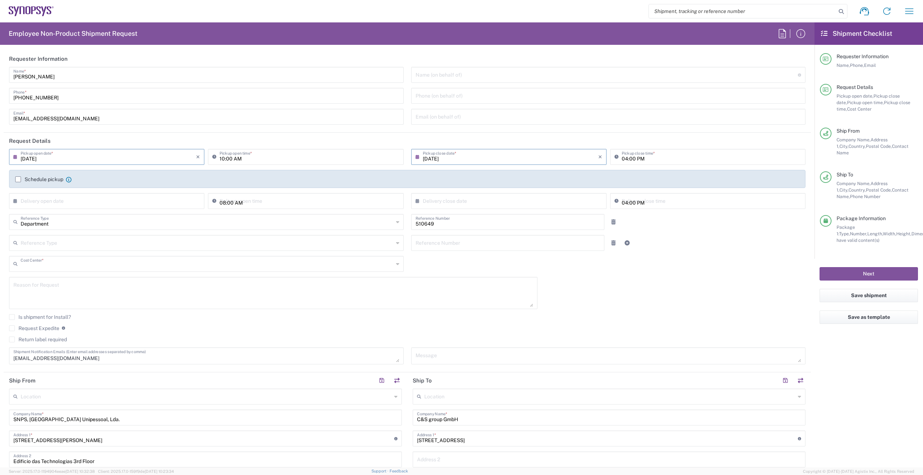
type input "PT90, SG, IP-DIG, R& 510649"
type input "Cardboard Box(es)"
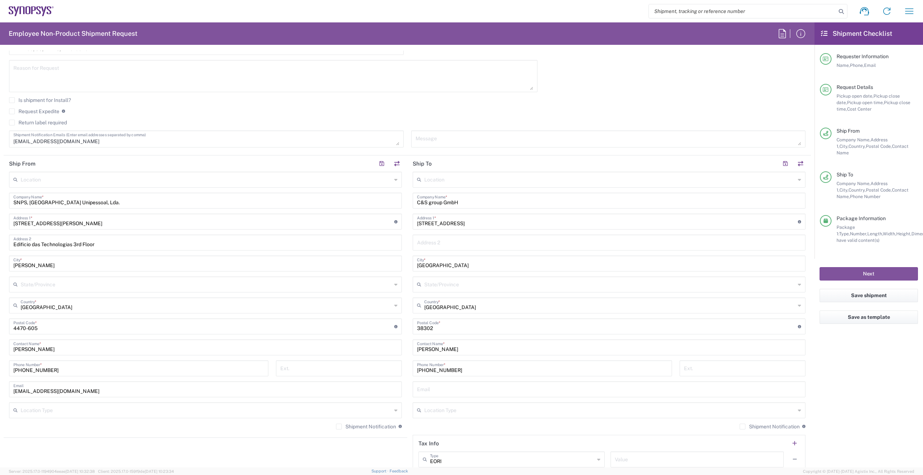
scroll to position [289, 0]
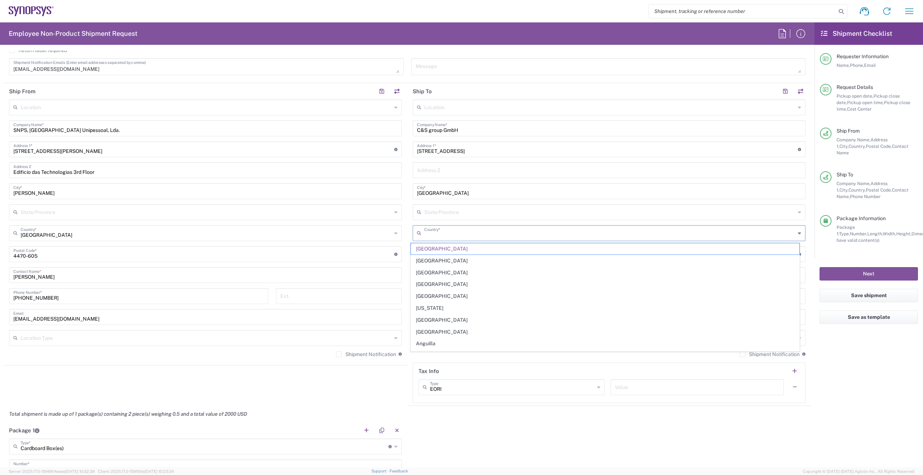
click at [484, 234] on input "text" at bounding box center [609, 232] width 371 height 13
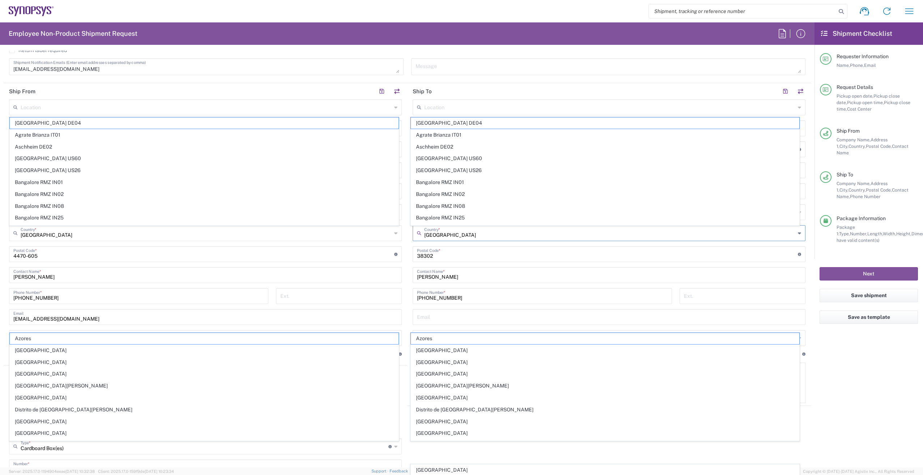
scroll to position [351, 0]
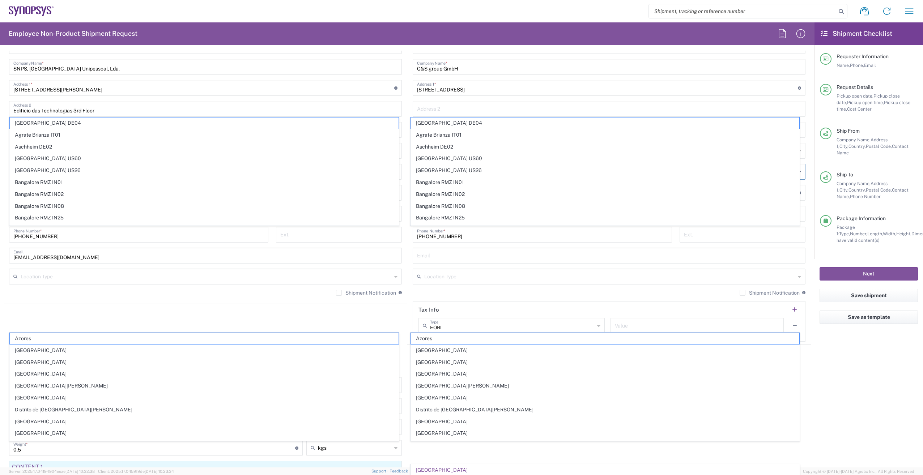
click at [466, 283] on div "Location Type" at bounding box center [609, 277] width 393 height 16
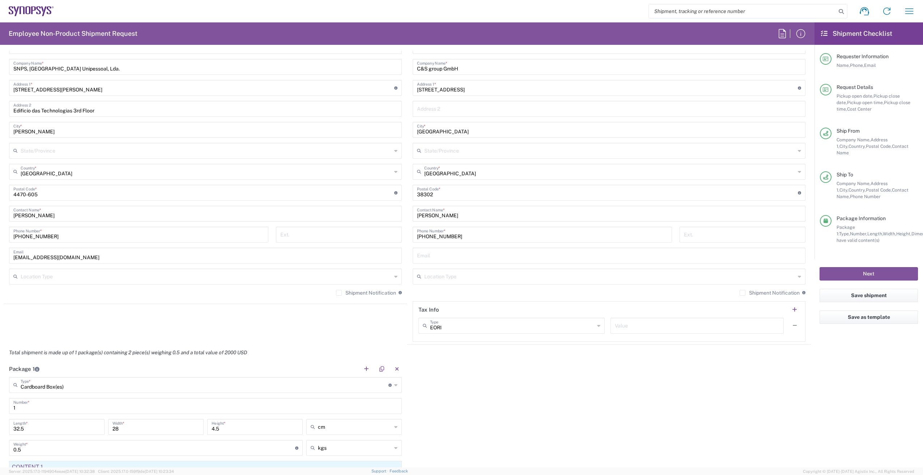
click at [454, 177] on div "Portugal Country *" at bounding box center [609, 172] width 393 height 16
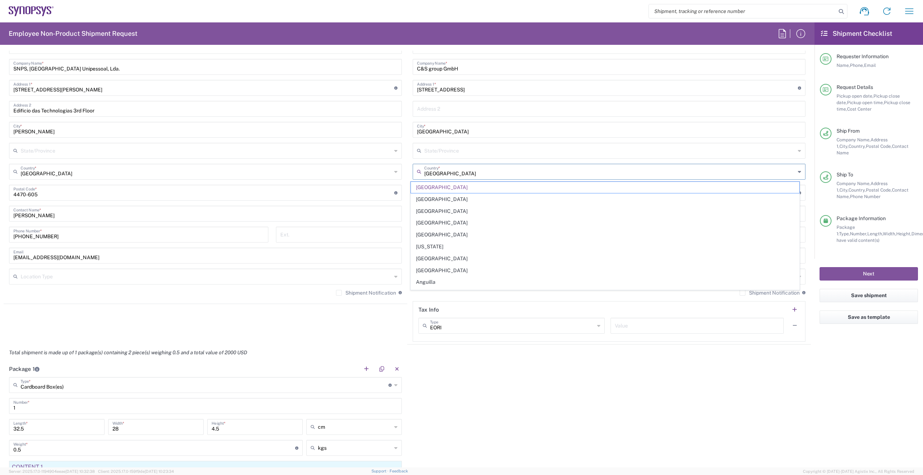
click at [456, 173] on input "Portugal" at bounding box center [609, 171] width 371 height 13
drag, startPoint x: 455, startPoint y: 170, endPoint x: 398, endPoint y: 163, distance: 57.1
click at [400, 163] on div "Ship From Location Aachen DE04 Agrate Brianza IT01 Aschheim DE02 Atlanta US60 A…" at bounding box center [407, 183] width 807 height 323
type input "Germany"
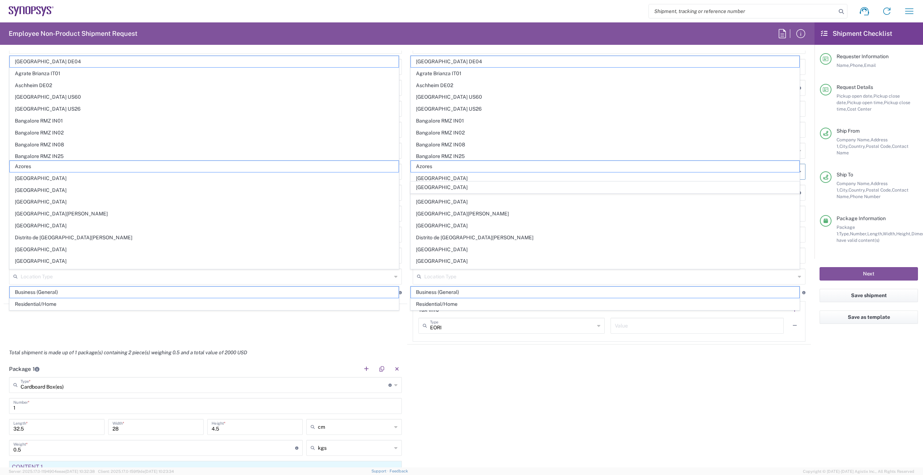
click at [394, 328] on agx-shipment-stop-widget "Ship From Location Aachen DE04 Agrate Brianza IT01 Aschheim DE02 Atlanta US60 A…" at bounding box center [205, 183] width 403 height 323
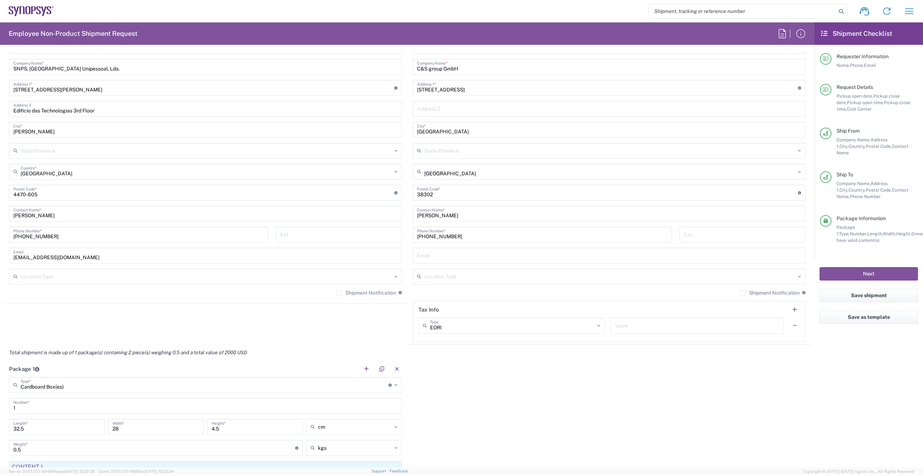
click at [454, 168] on input "Portugal" at bounding box center [609, 171] width 371 height 13
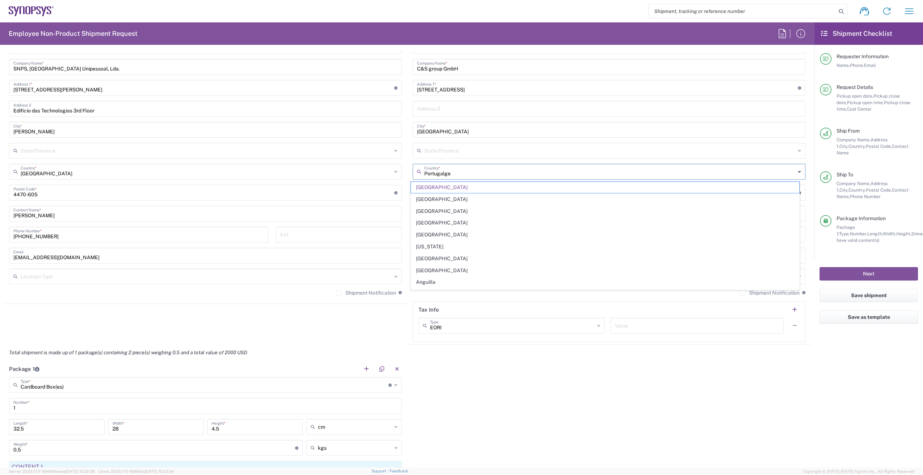
type input "Portugalger"
drag, startPoint x: 450, startPoint y: 175, endPoint x: 370, endPoint y: 177, distance: 79.6
click at [370, 177] on div "Ship From Location Aachen DE04 Agrate Brianza IT01 Aschheim DE02 Atlanta US60 A…" at bounding box center [407, 183] width 807 height 323
click at [424, 200] on span "Germany" at bounding box center [605, 199] width 389 height 11
type input "Germany"
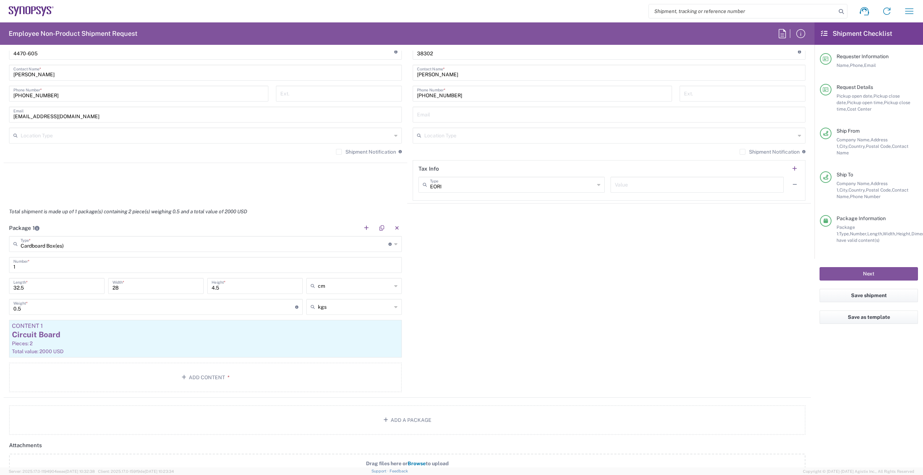
scroll to position [568, 0]
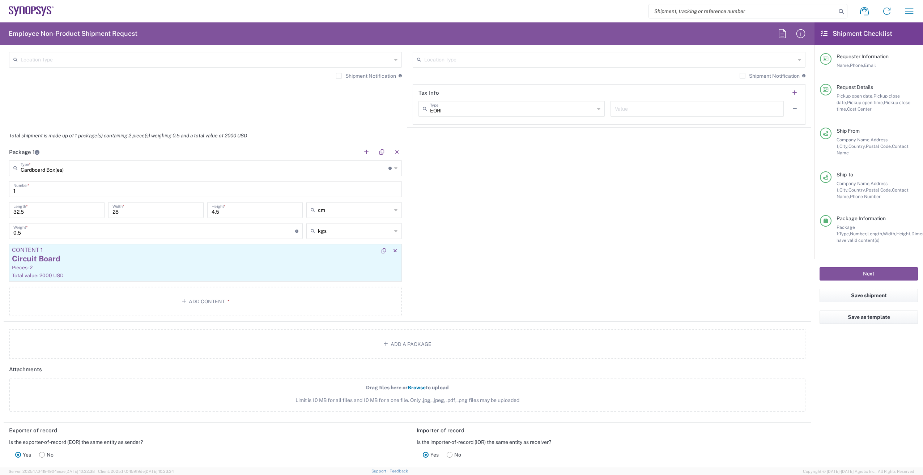
click at [276, 265] on div "Pieces: 2" at bounding box center [205, 267] width 387 height 7
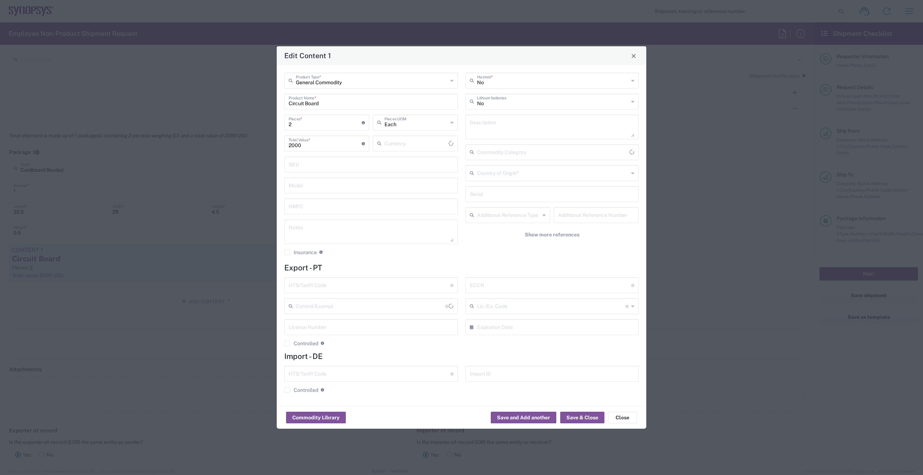
type input "US Dollar"
click at [361, 257] on div "General Commodity Product Type * Circuit Board Product Name * 2 Pieces * Number…" at bounding box center [371, 167] width 181 height 188
click at [385, 278] on div "HTS/Tariff Code Obtain HTS from vendor if product is purchased. 10-digit U.S. i…" at bounding box center [371, 285] width 174 height 16
click at [388, 282] on input "text" at bounding box center [370, 284] width 162 height 13
click at [585, 417] on button "Save & Close" at bounding box center [582, 418] width 44 height 12
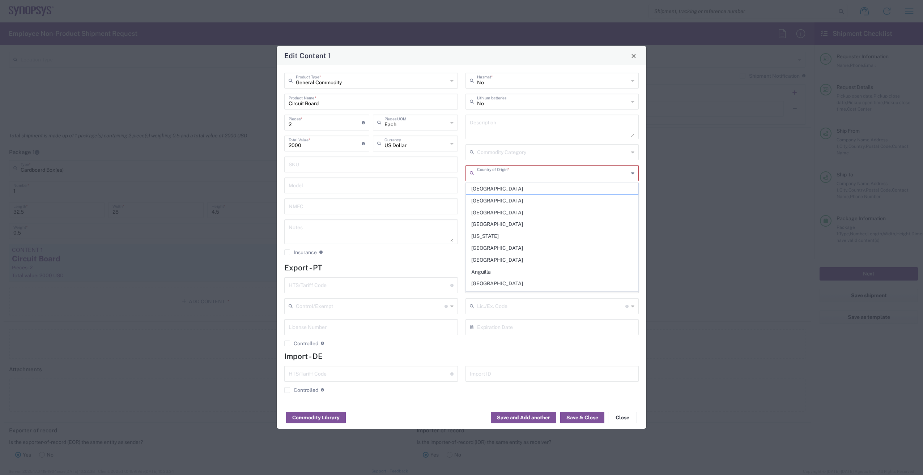
click at [511, 173] on input "text" at bounding box center [553, 172] width 152 height 13
click at [500, 198] on span "Germany" at bounding box center [552, 200] width 172 height 11
type input "Germany"
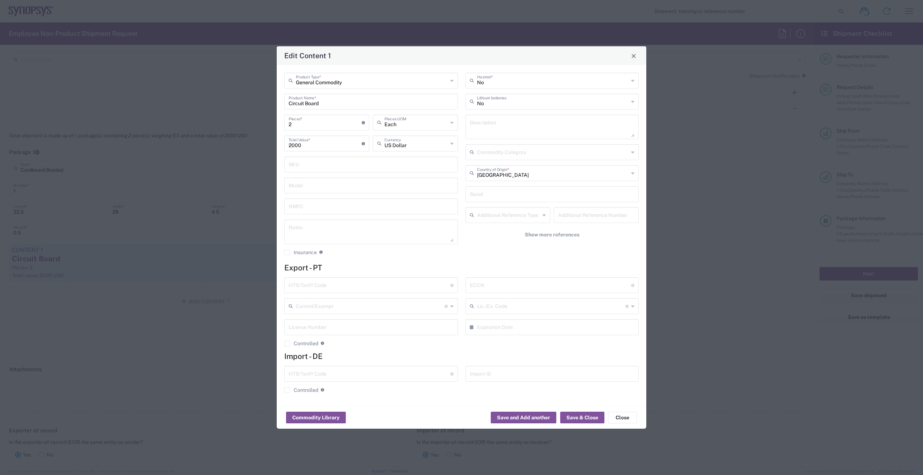
click at [462, 252] on div "No Hazmat * No Lithium batteries Description Commodity Category Germany Country…" at bounding box center [551, 167] width 181 height 188
click at [580, 419] on button "Save & Close" at bounding box center [582, 418] width 44 height 12
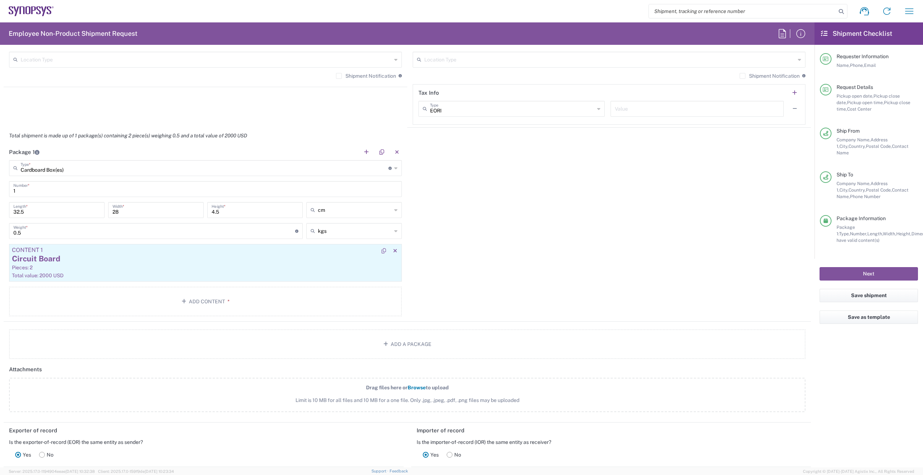
click at [332, 246] on article "Content 1 Circuit Board Pieces: 2 Total value: 2000 USD" at bounding box center [205, 263] width 393 height 38
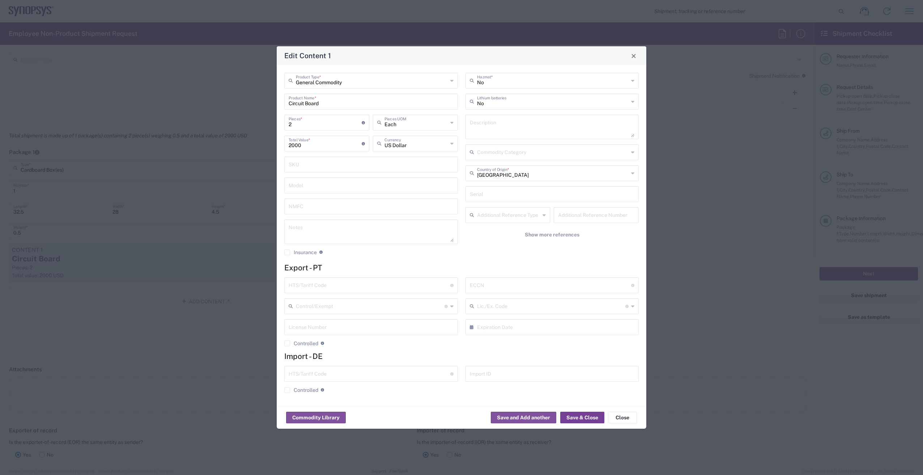
click at [569, 417] on button "Save & Close" at bounding box center [582, 418] width 44 height 12
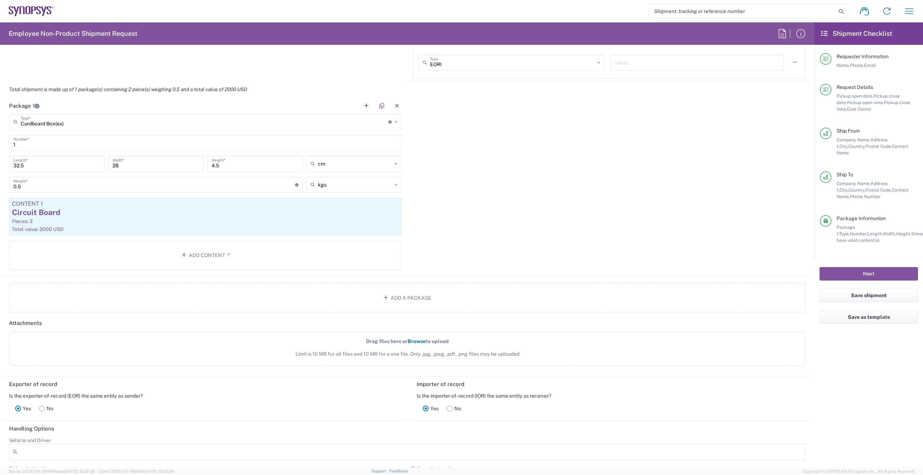
scroll to position [615, 0]
click at [851, 267] on button "Next" at bounding box center [868, 273] width 98 height 13
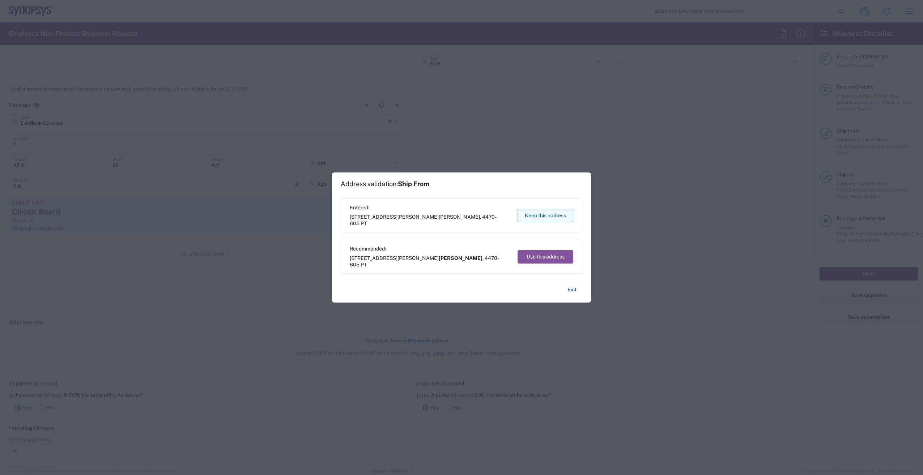
click at [542, 219] on button "Keep this address" at bounding box center [545, 215] width 56 height 13
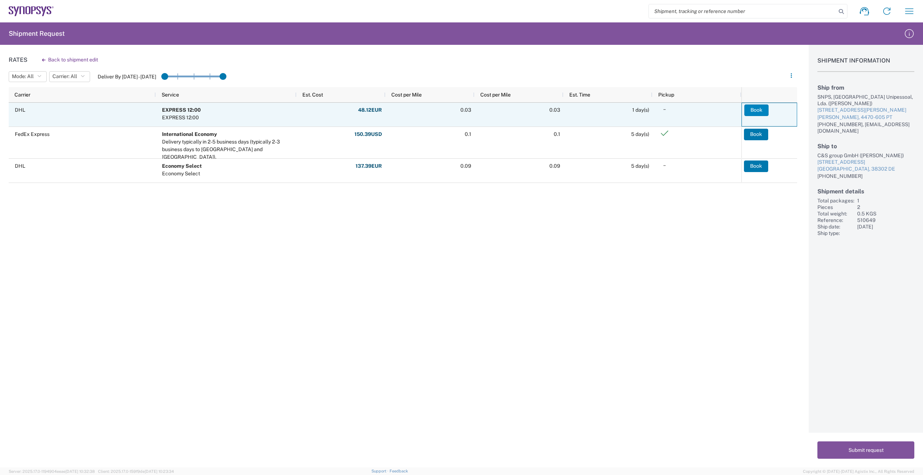
click at [756, 107] on button "Book" at bounding box center [756, 110] width 24 height 12
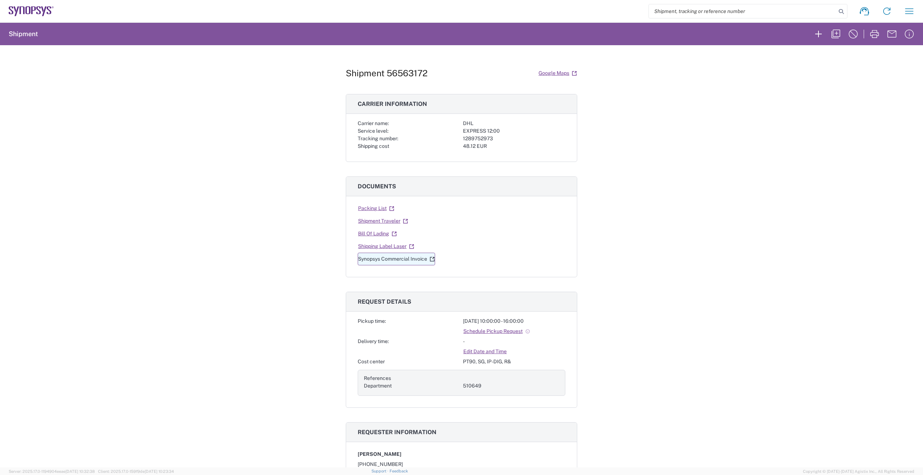
drag, startPoint x: 381, startPoint y: 262, endPoint x: 376, endPoint y: 259, distance: 5.8
click at [376, 259] on link "Synopsys Commercial Invoice" at bounding box center [396, 259] width 77 height 13
click at [393, 244] on link "Shipping Label Laser" at bounding box center [386, 246] width 57 height 13
click at [378, 234] on link "Bill Of Lading" at bounding box center [377, 233] width 39 height 13
click at [391, 219] on link "Shipment Traveler" at bounding box center [383, 221] width 51 height 13
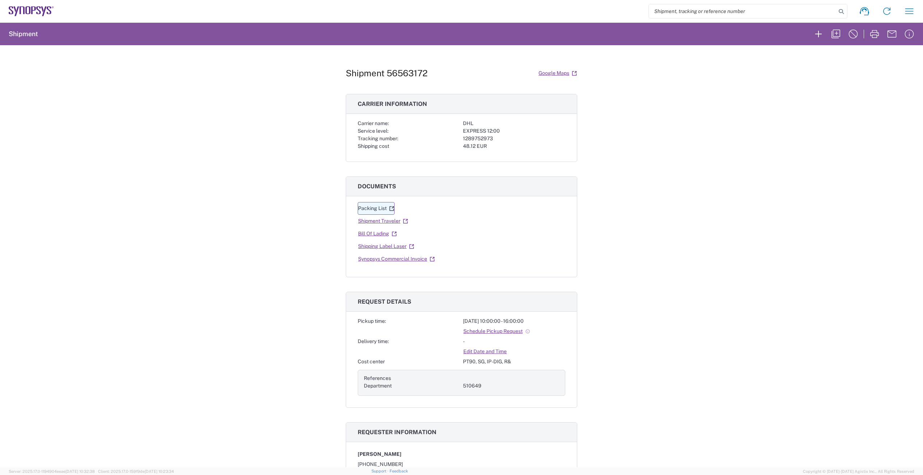
click at [375, 205] on link "Packing List" at bounding box center [376, 208] width 37 height 13
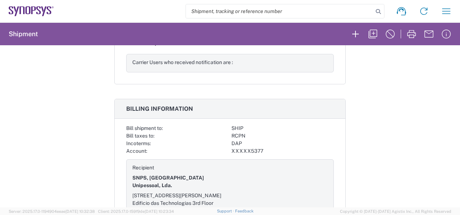
scroll to position [1139, 0]
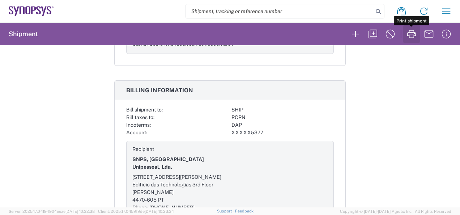
click at [411, 35] on icon "button" at bounding box center [412, 34] width 12 height 12
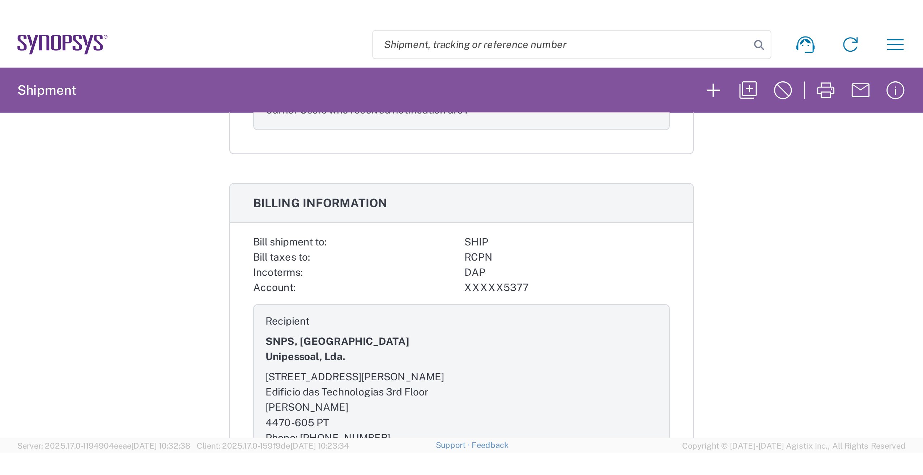
scroll to position [0, 0]
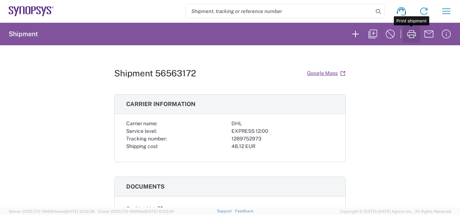
click at [412, 34] on icon "button" at bounding box center [412, 34] width 12 height 12
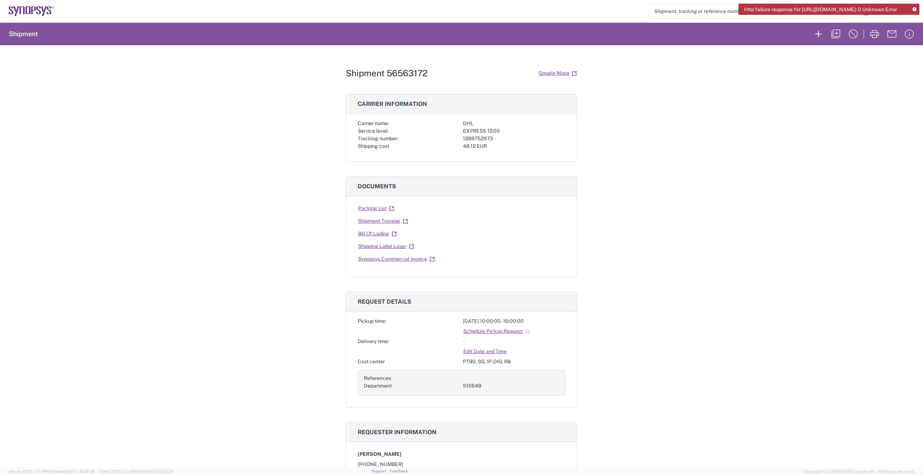
click at [913, 7] on div "Http failure response for https://app.agistix.com/fs/api/web-api/get-shipment-d…" at bounding box center [828, 9] width 181 height 11
click at [914, 8] on icon at bounding box center [914, 10] width 4 height 4
click at [911, 30] on icon "button" at bounding box center [909, 34] width 9 height 9
